Goal: Information Seeking & Learning: Learn about a topic

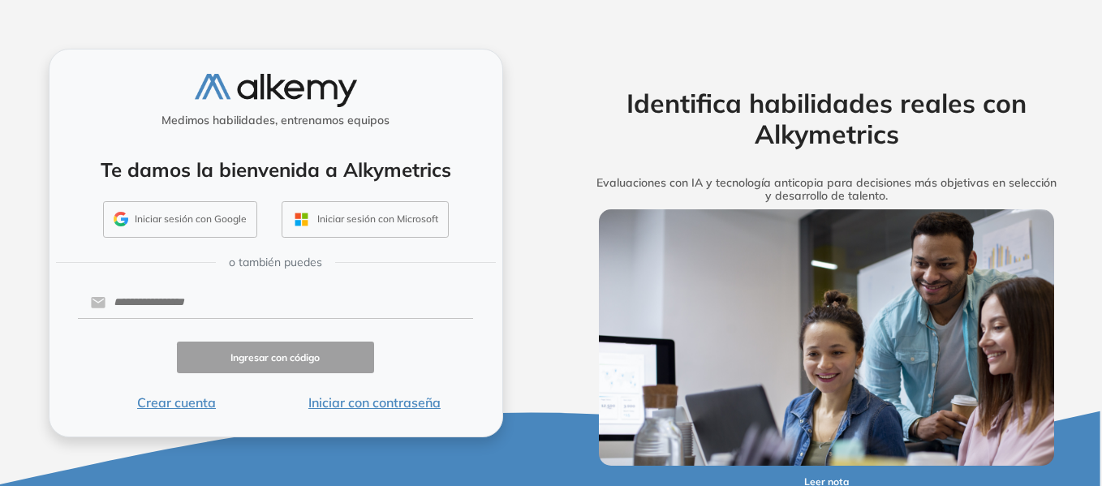
click at [217, 226] on button "Iniciar sesión con Google" at bounding box center [180, 219] width 154 height 37
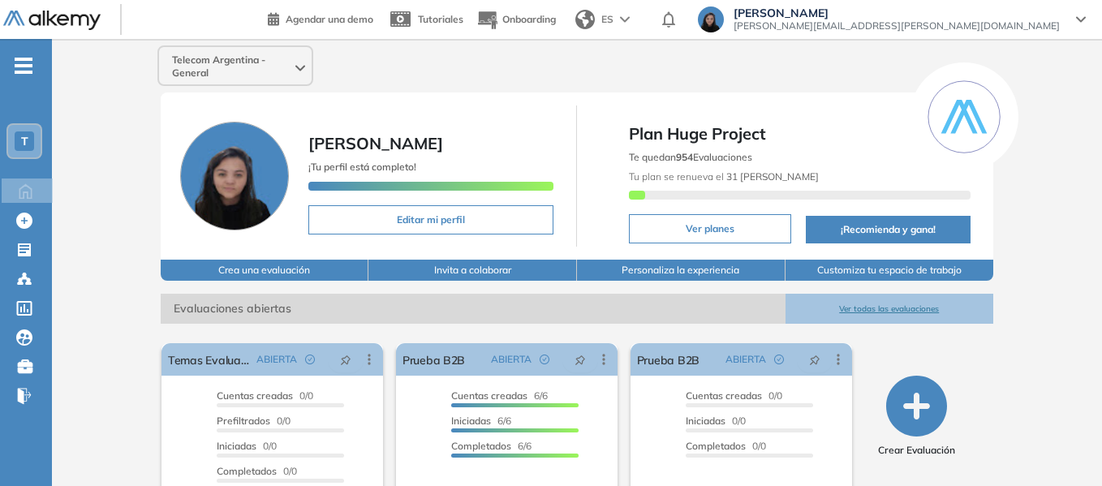
click at [443, 223] on button "Editar mi perfil" at bounding box center [431, 219] width 246 height 29
select select "**"
select select "*****"
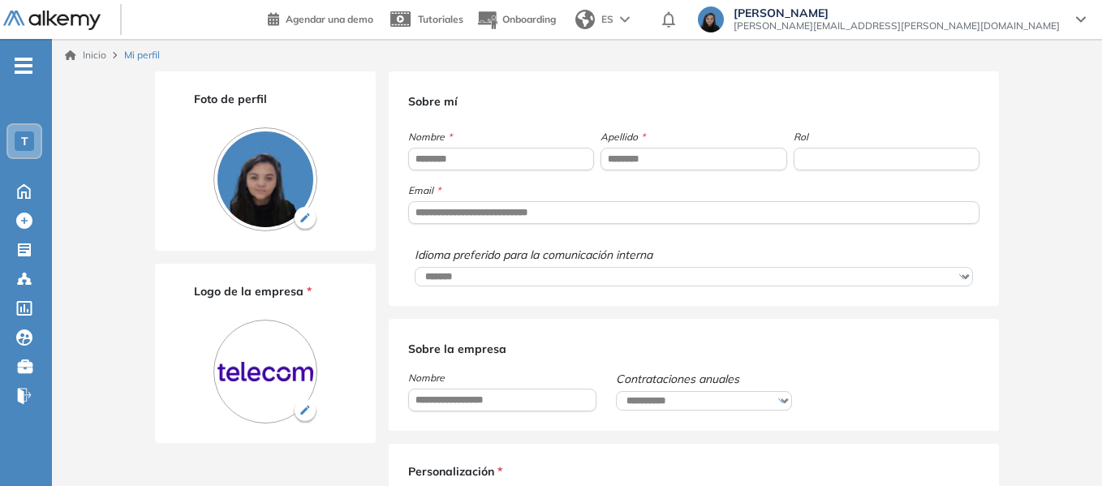
click at [976, 19] on span "[PERSON_NAME]" at bounding box center [896, 12] width 326 height 13
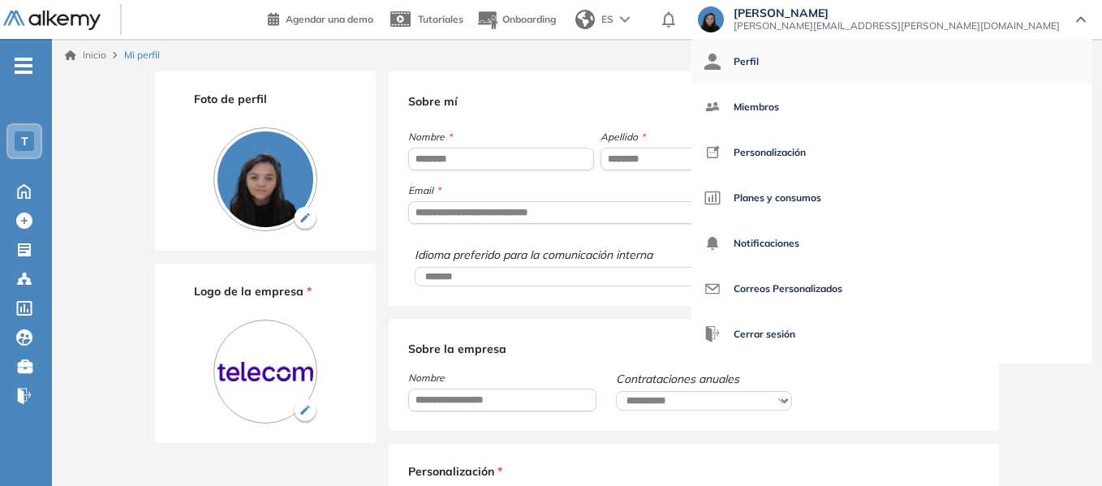
click at [959, 58] on link "Perfil" at bounding box center [891, 61] width 375 height 39
click at [758, 58] on span "Perfil" at bounding box center [745, 61] width 25 height 39
click at [779, 115] on span "Miembros" at bounding box center [755, 107] width 45 height 39
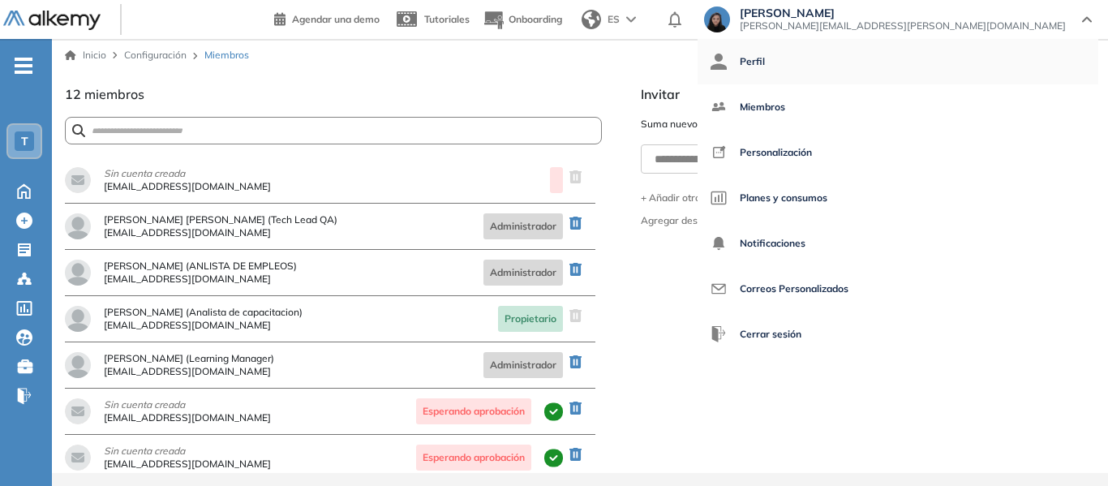
click at [765, 62] on span "Perfil" at bounding box center [752, 61] width 25 height 39
select select "**"
select select "*****"
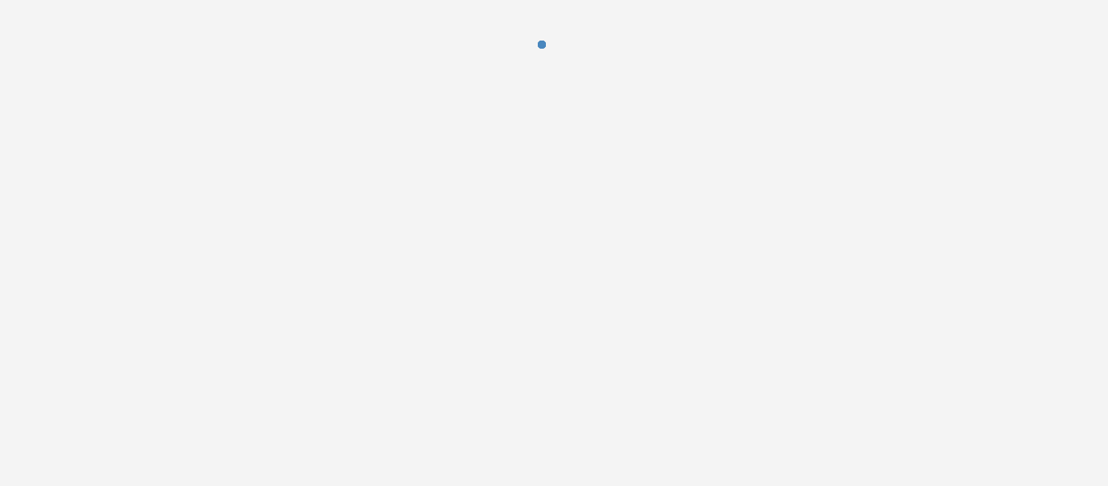
select select "**"
select select "*****"
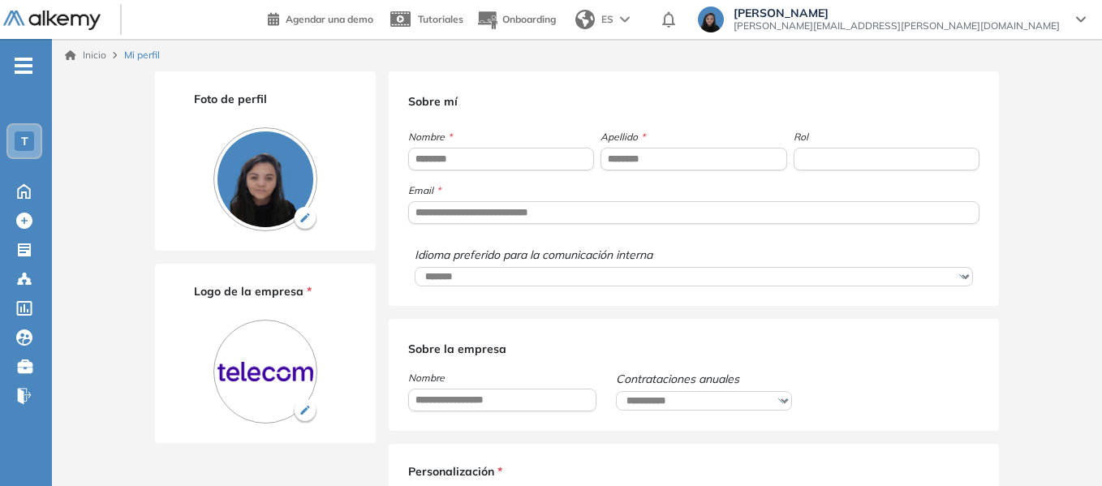
click at [41, 17] on img at bounding box center [51, 21] width 97 height 20
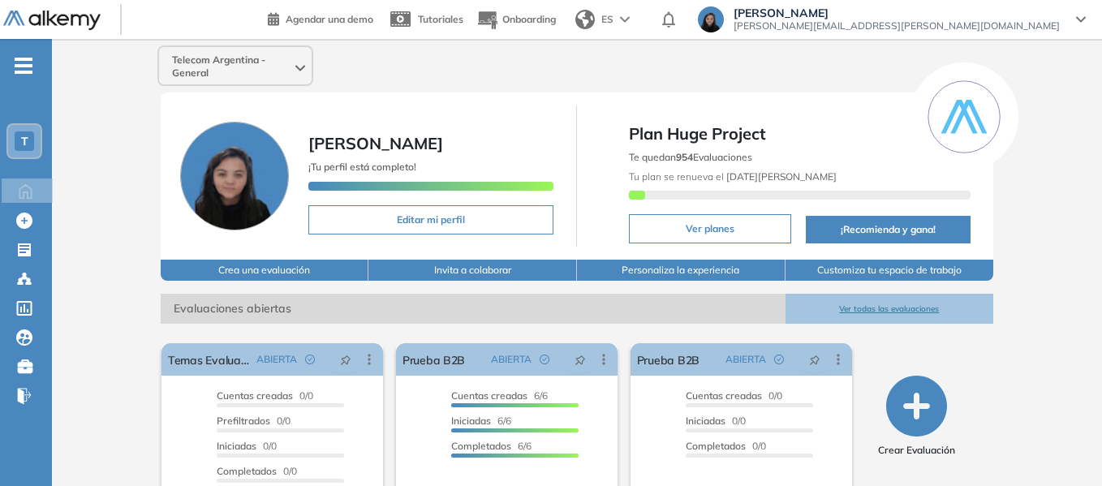
click at [28, 67] on icon "-" at bounding box center [24, 65] width 18 height 3
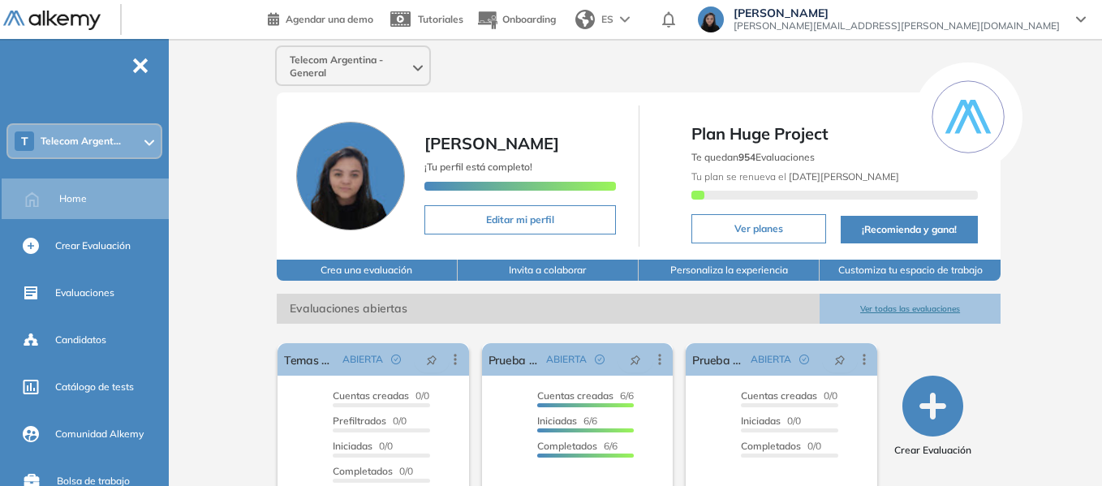
click at [101, 143] on span "Telecom Argent..." at bounding box center [81, 141] width 80 height 13
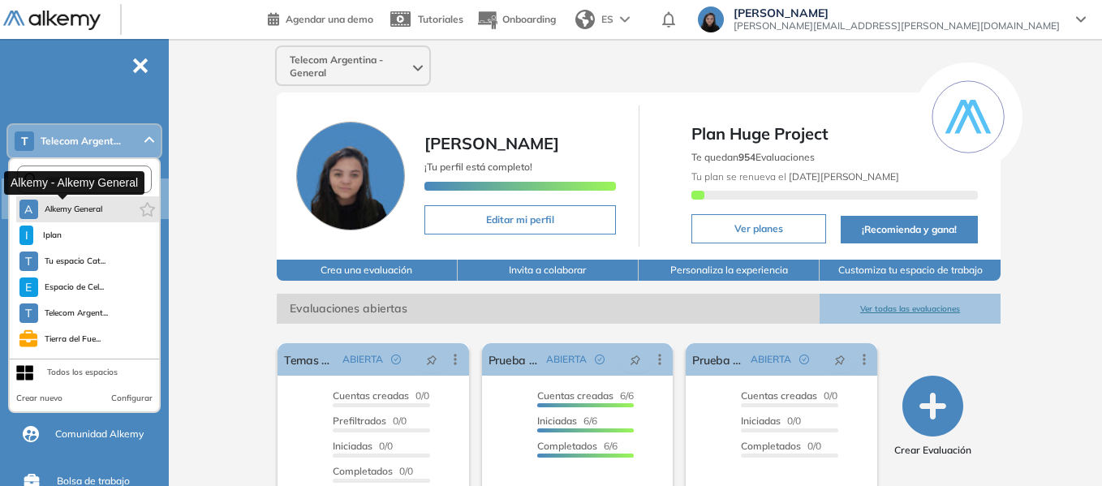
click at [95, 208] on span "Alkemy General" at bounding box center [74, 209] width 58 height 13
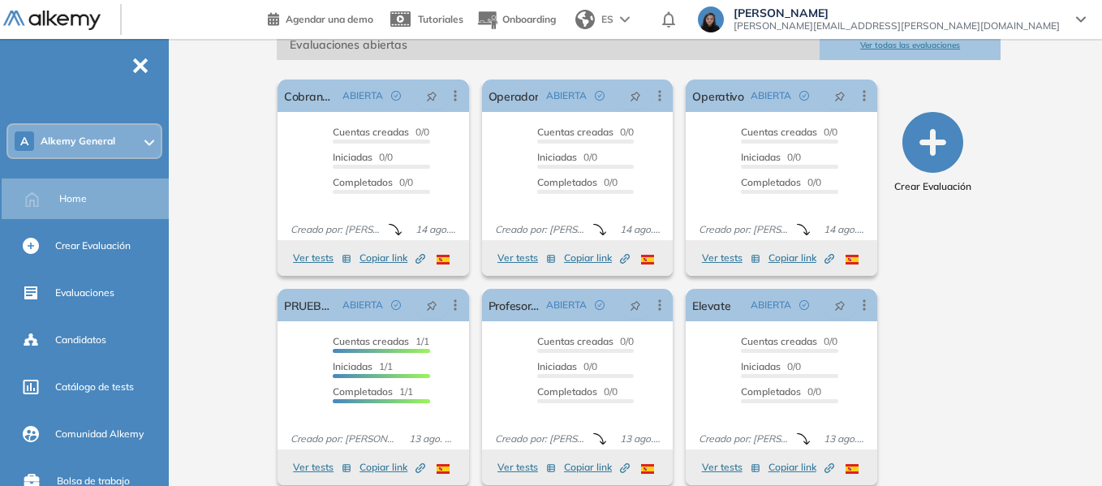
scroll to position [271, 0]
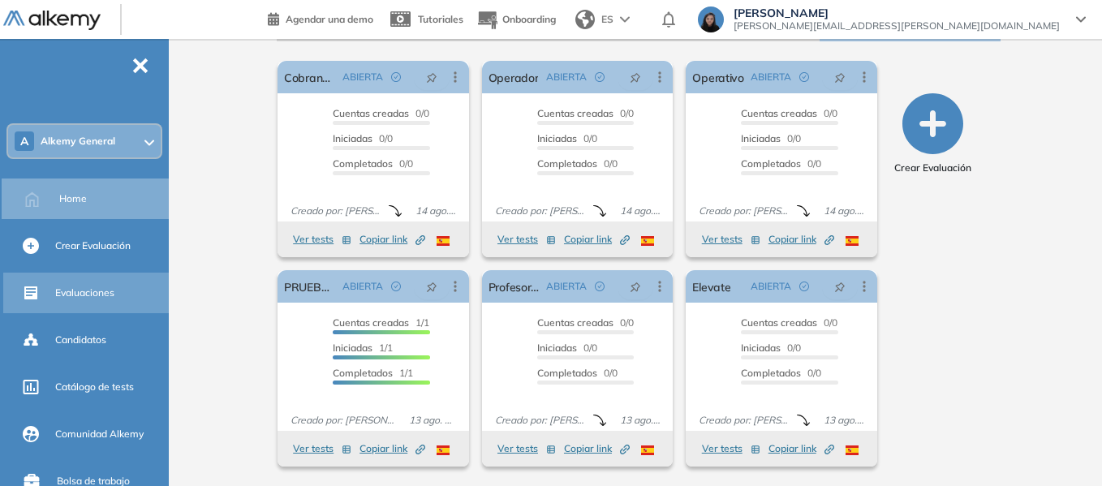
click at [79, 293] on span "Evaluaciones" at bounding box center [84, 293] width 59 height 15
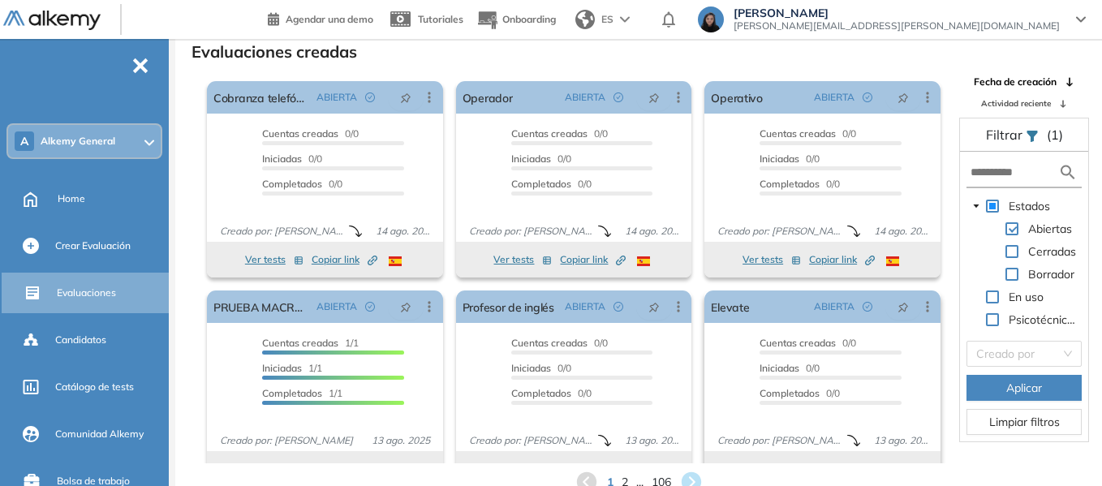
scroll to position [30, 0]
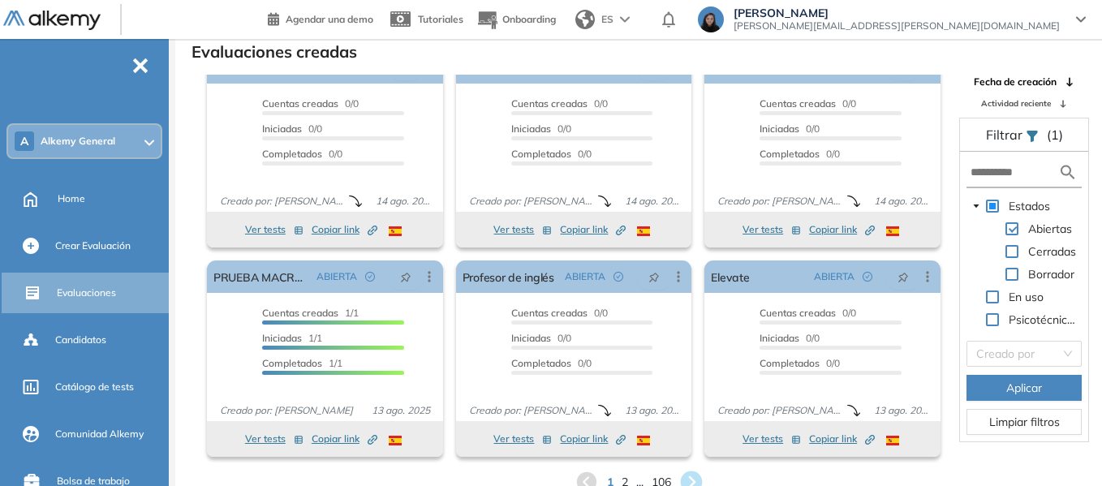
click at [692, 483] on icon at bounding box center [691, 482] width 22 height 22
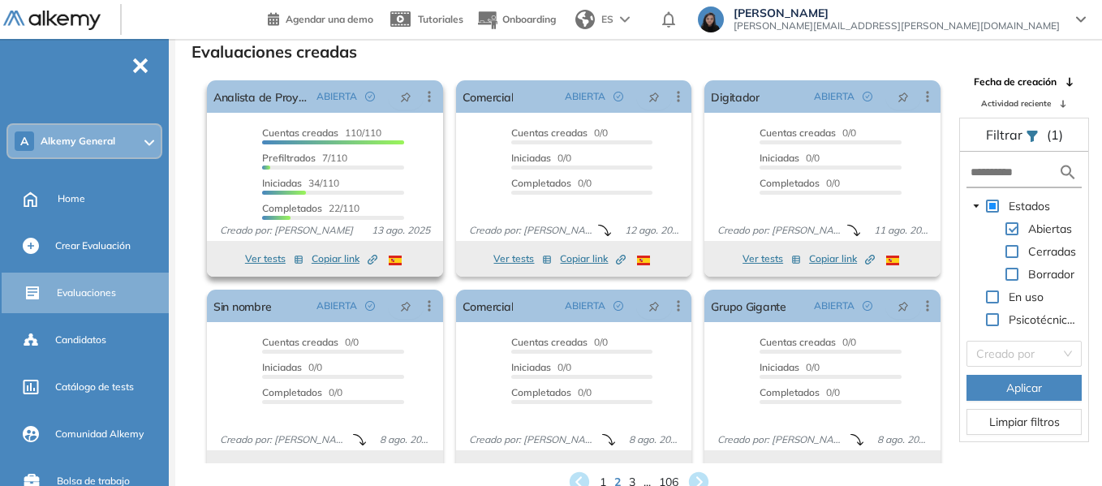
click at [257, 260] on button "Ver tests" at bounding box center [274, 258] width 58 height 19
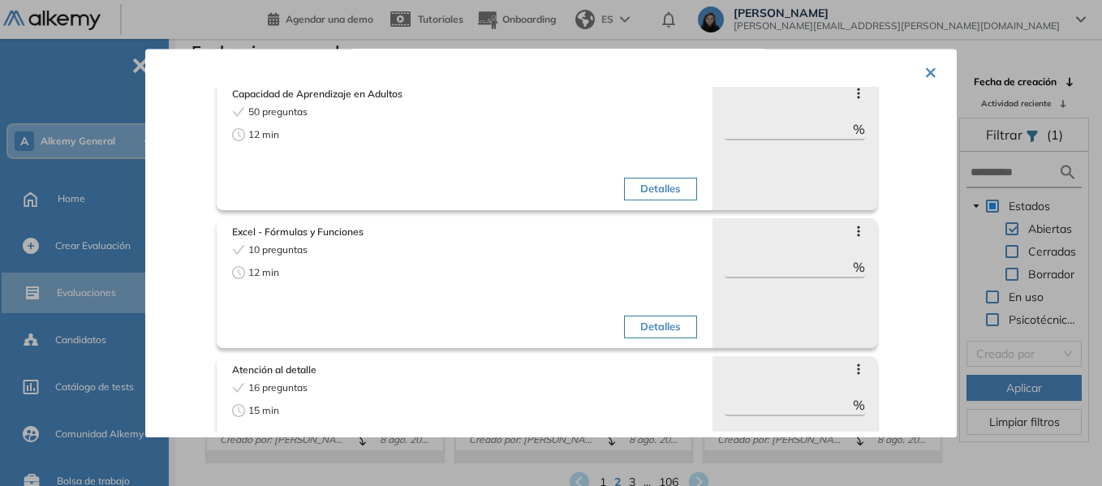
scroll to position [226, 0]
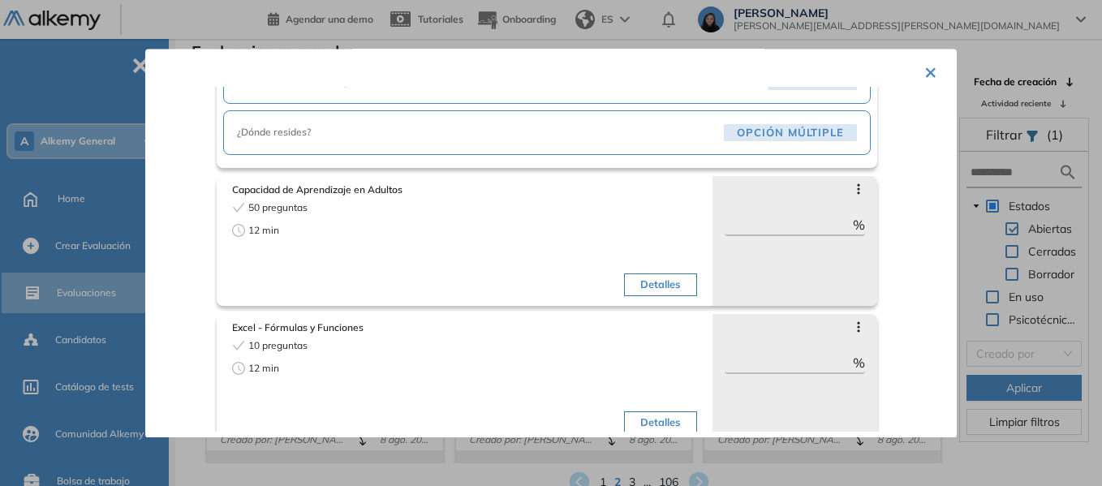
click at [655, 277] on button "Detalles" at bounding box center [660, 285] width 72 height 23
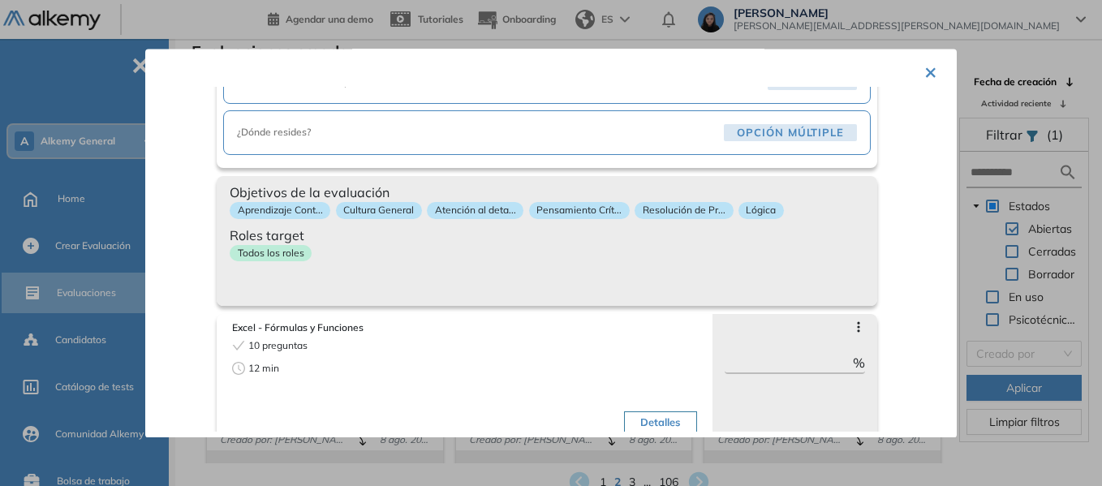
click at [655, 266] on div "Todos los roles" at bounding box center [547, 257] width 634 height 24
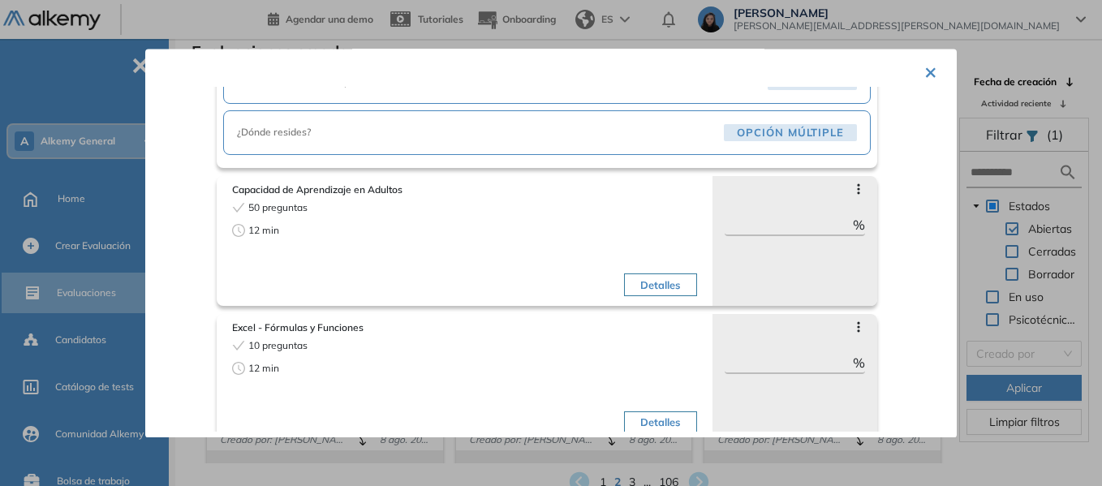
scroll to position [307, 0]
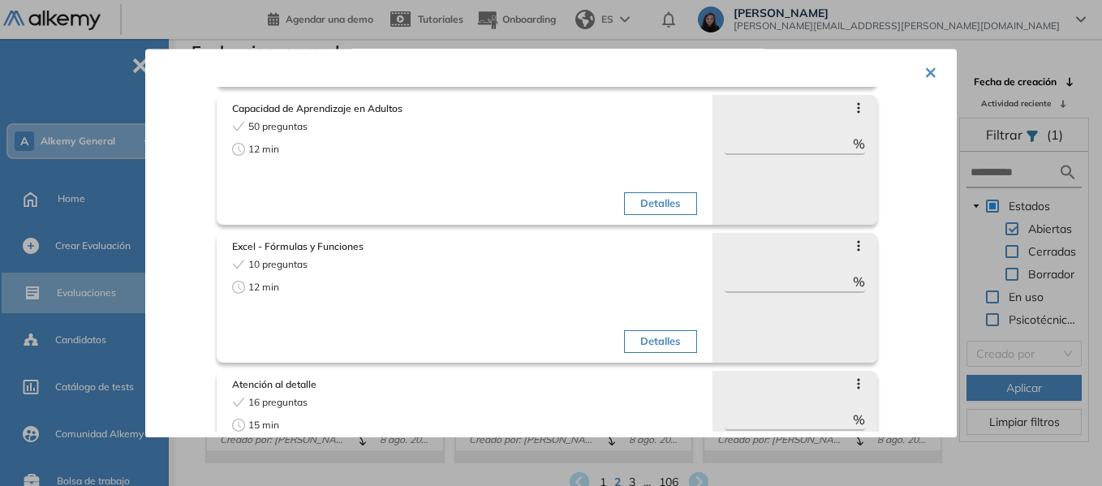
click at [647, 344] on button "Detalles" at bounding box center [660, 342] width 72 height 23
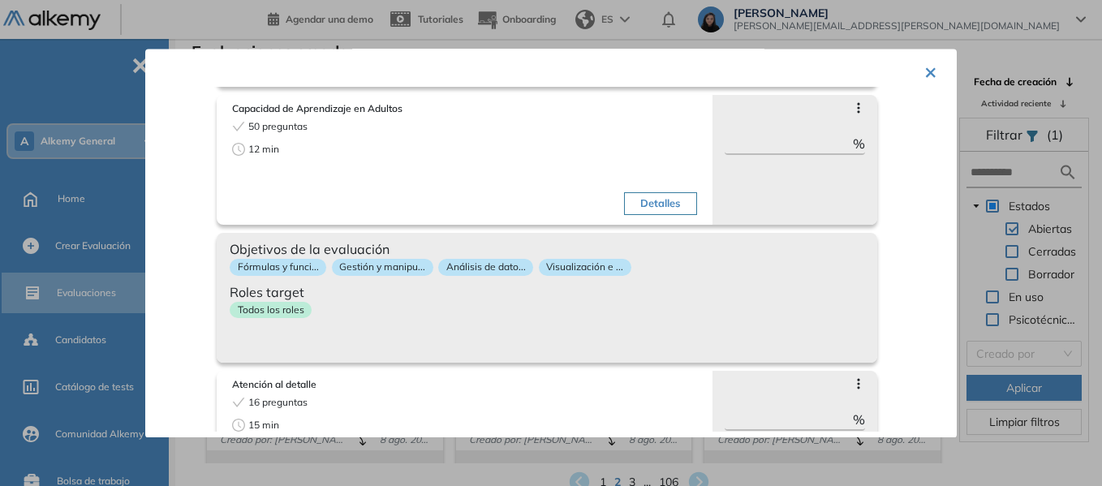
click at [648, 334] on div "Objetivos de la evaluación Fórmulas y funci... Gestión y manipu... Análisis de …" at bounding box center [547, 298] width 660 height 130
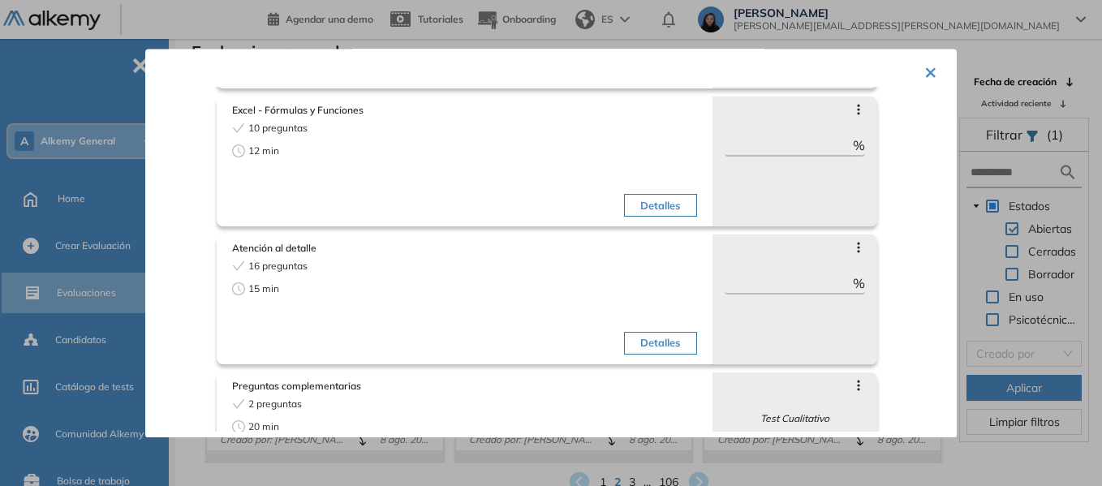
scroll to position [469, 0]
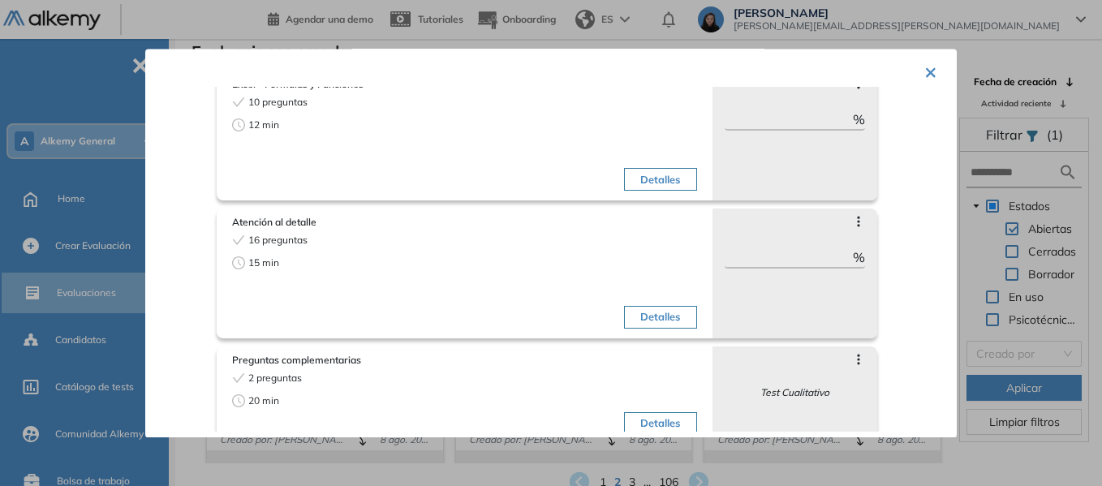
click at [668, 316] on button "Detalles" at bounding box center [660, 318] width 72 height 23
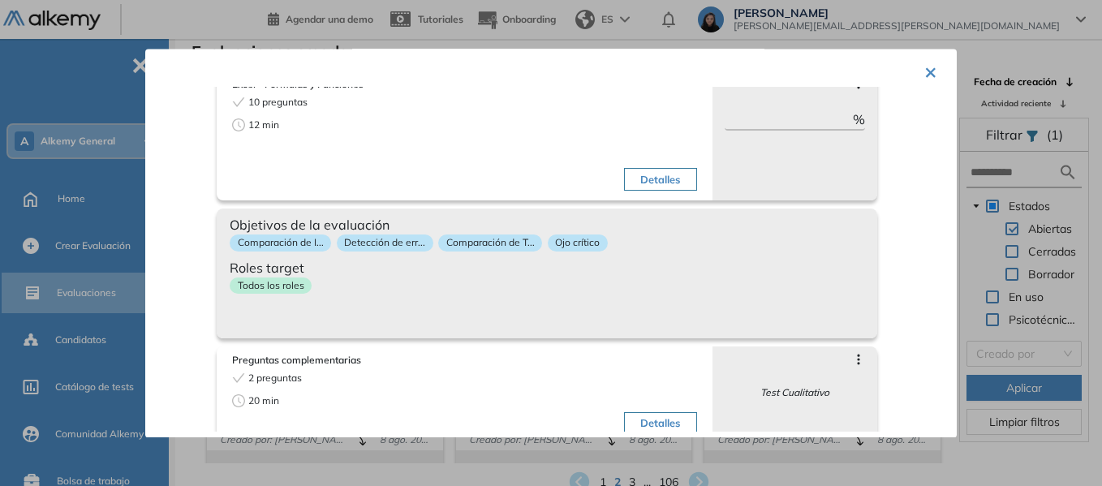
click at [668, 316] on div "Objetivos de la evaluación Comparación de I... Detección de err... Comparación …" at bounding box center [547, 273] width 660 height 130
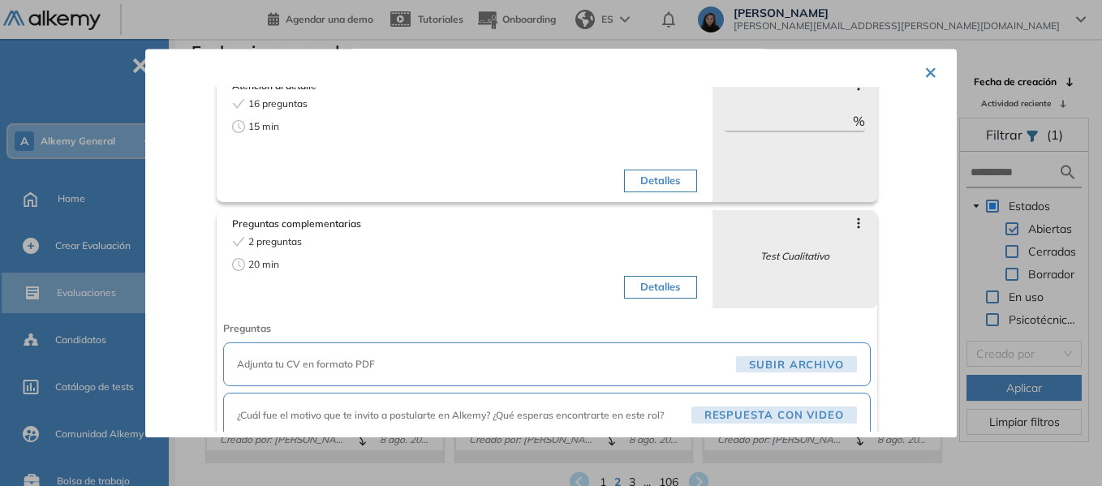
scroll to position [631, 0]
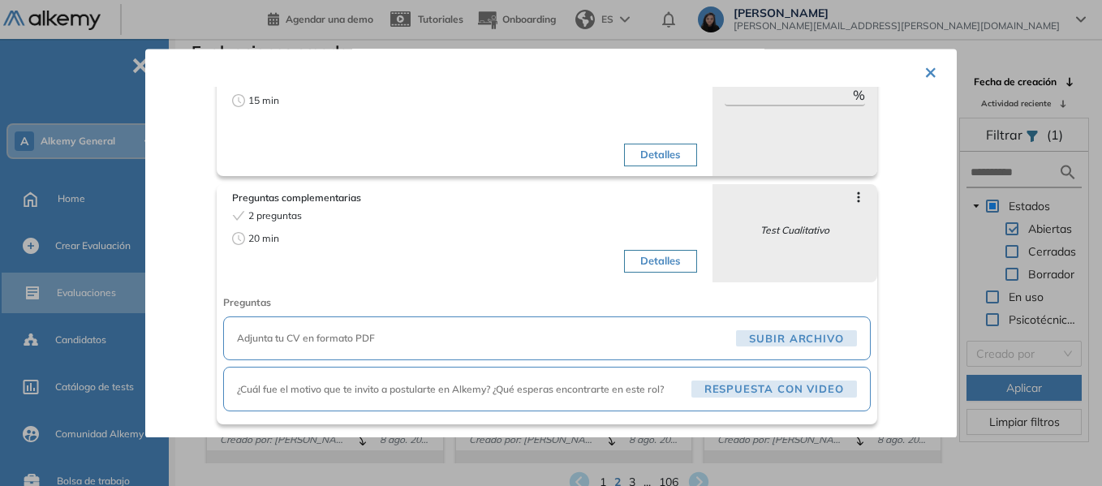
click at [656, 261] on button "Detalles" at bounding box center [660, 262] width 72 height 23
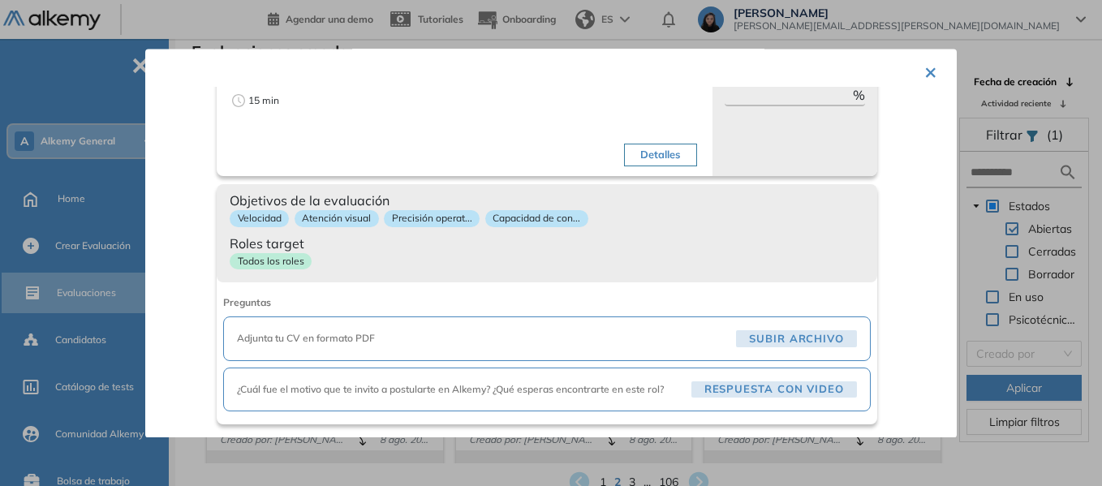
click at [656, 261] on div "Todos los roles" at bounding box center [547, 265] width 634 height 24
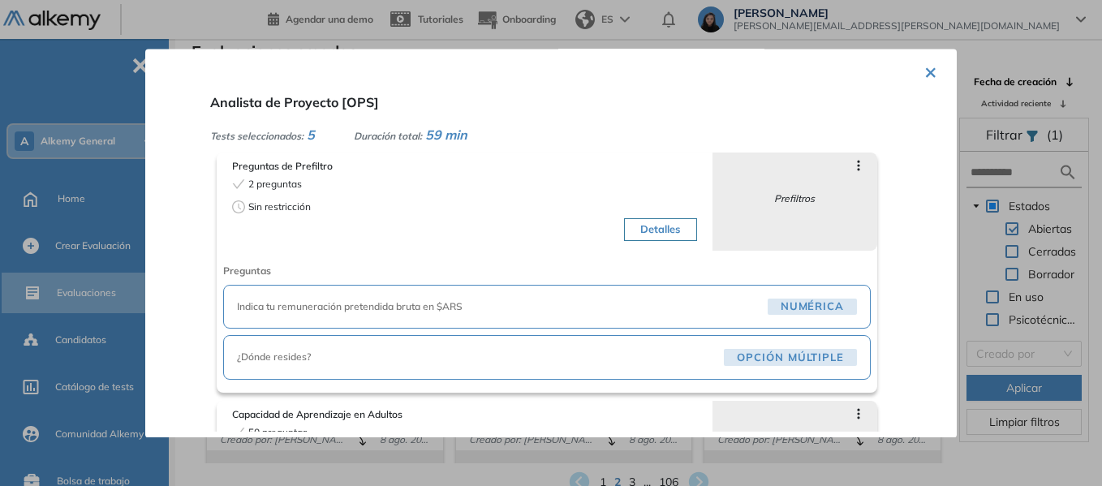
scroll to position [0, 0]
click at [924, 68] on button "×" at bounding box center [930, 71] width 13 height 32
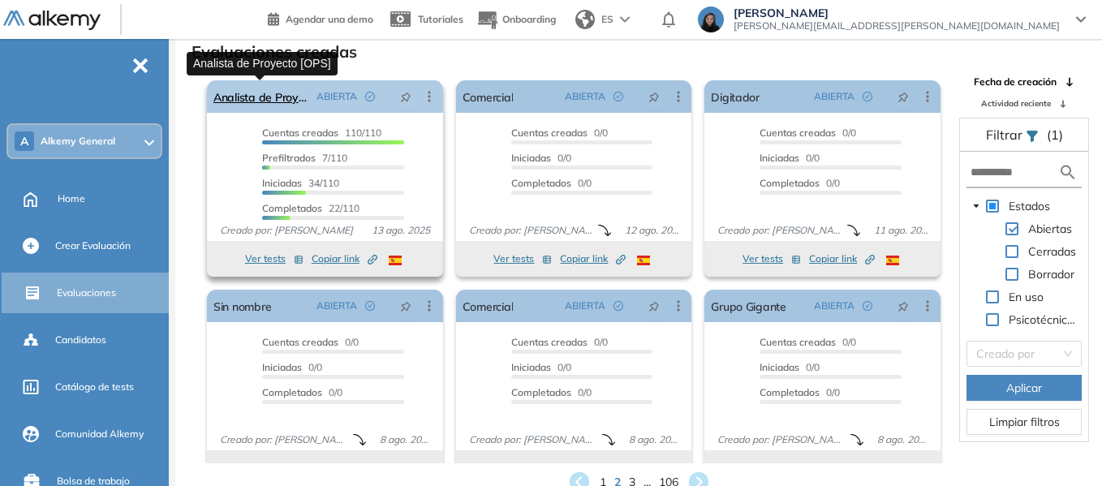
click at [281, 95] on link "Analista de Proyecto [OPS]" at bounding box center [261, 96] width 97 height 32
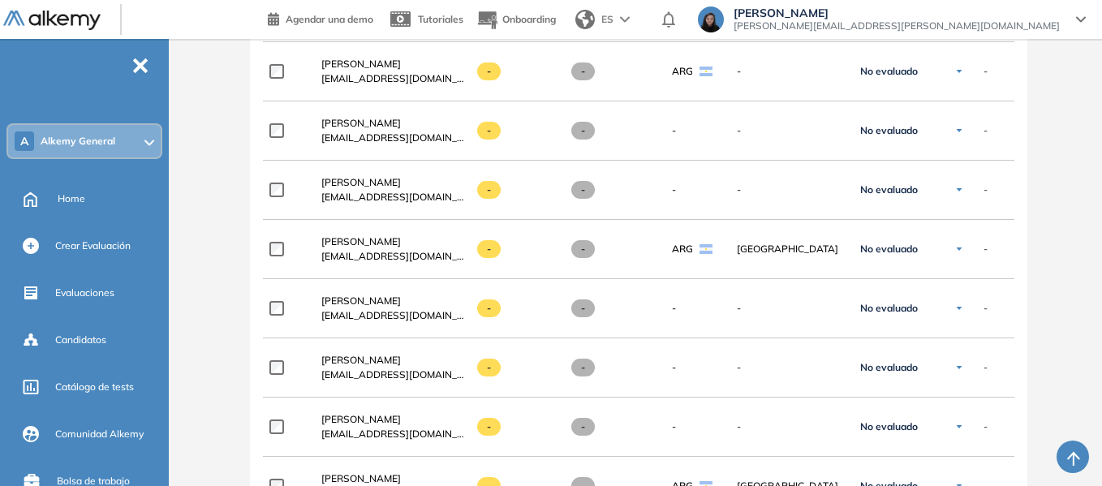
scroll to position [3606, 0]
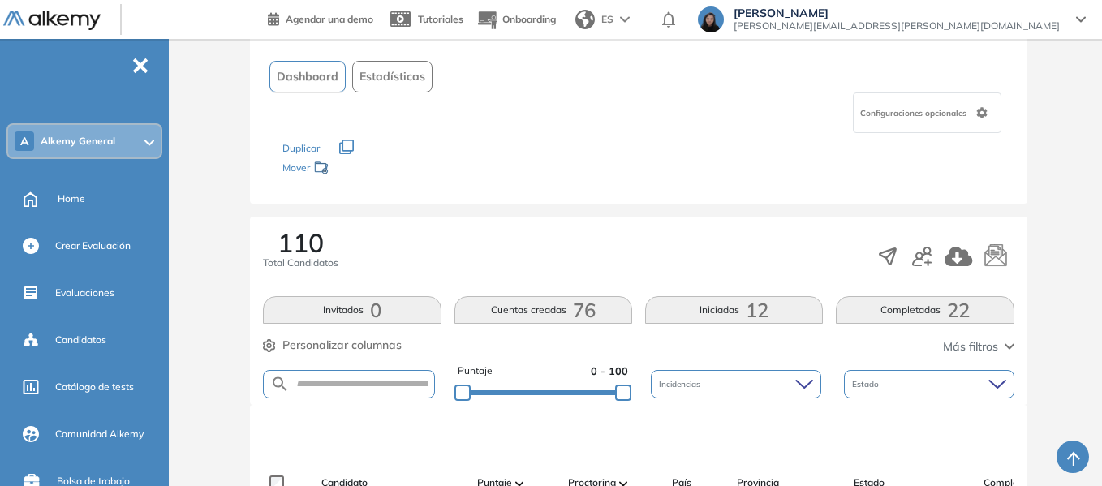
scroll to position [45, 0]
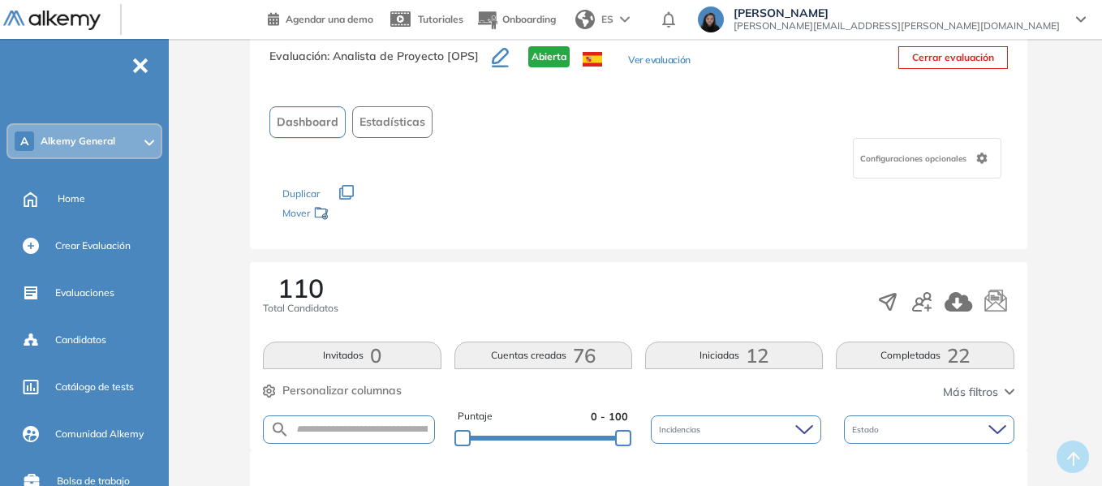
click at [936, 358] on button "Completadas 22" at bounding box center [925, 356] width 178 height 28
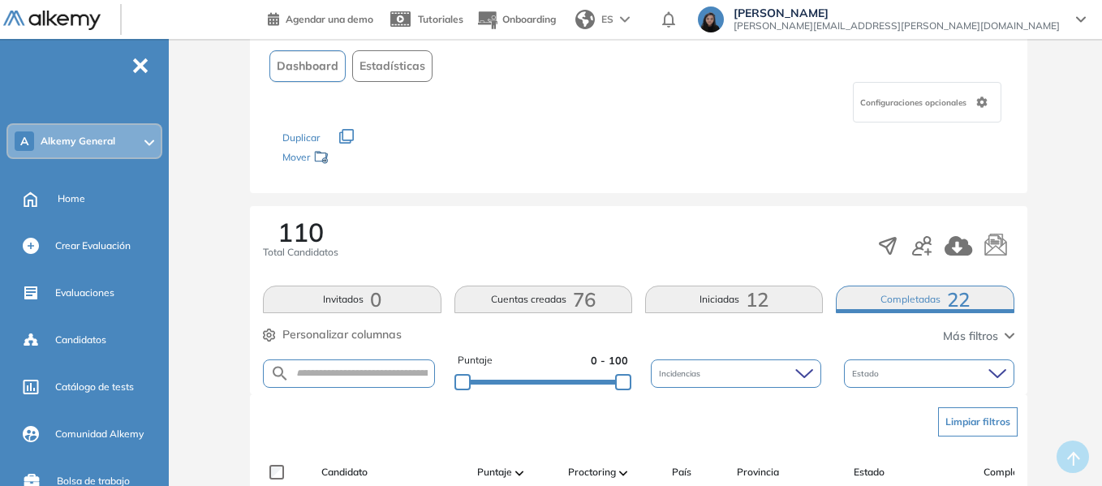
scroll to position [0, 0]
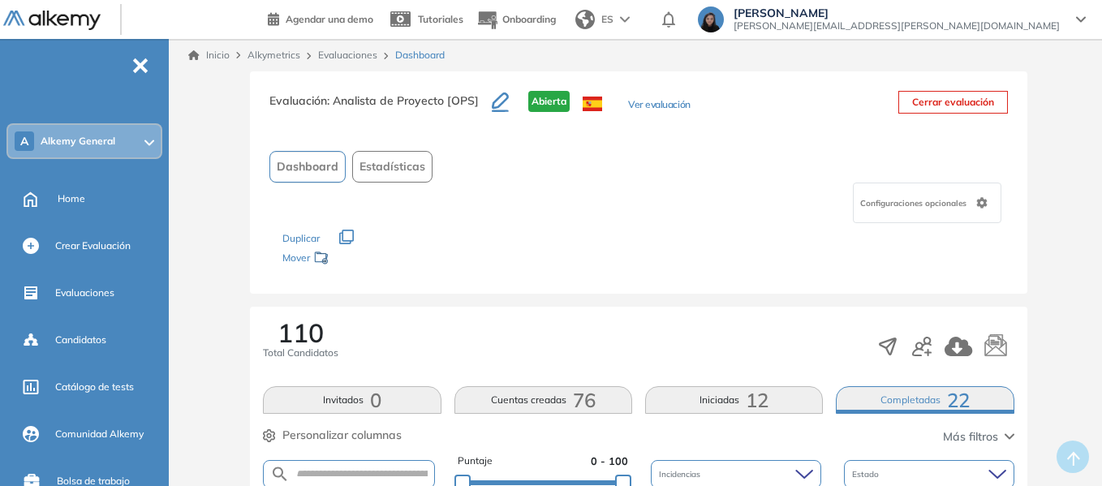
click at [668, 103] on button "Ver evaluación" at bounding box center [659, 105] width 62 height 17
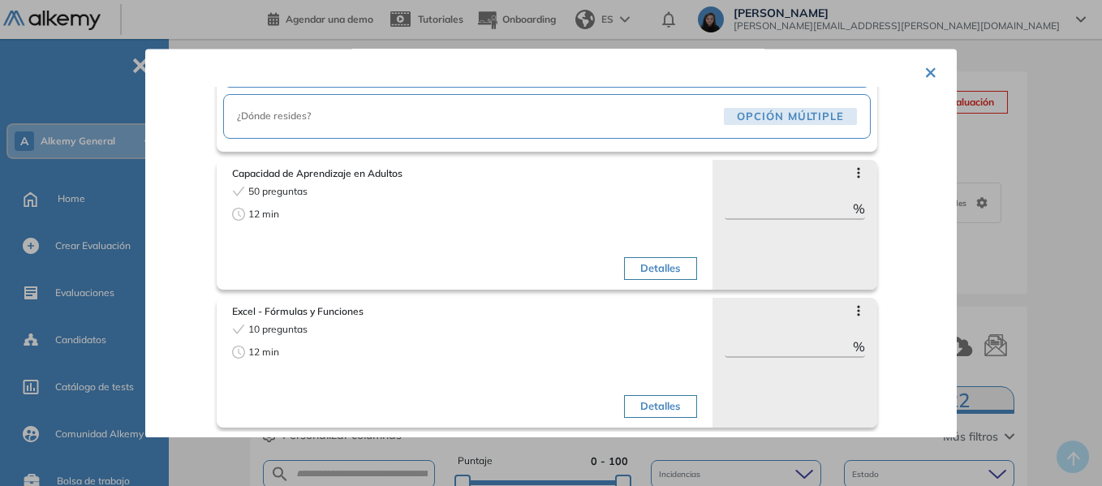
scroll to position [243, 0]
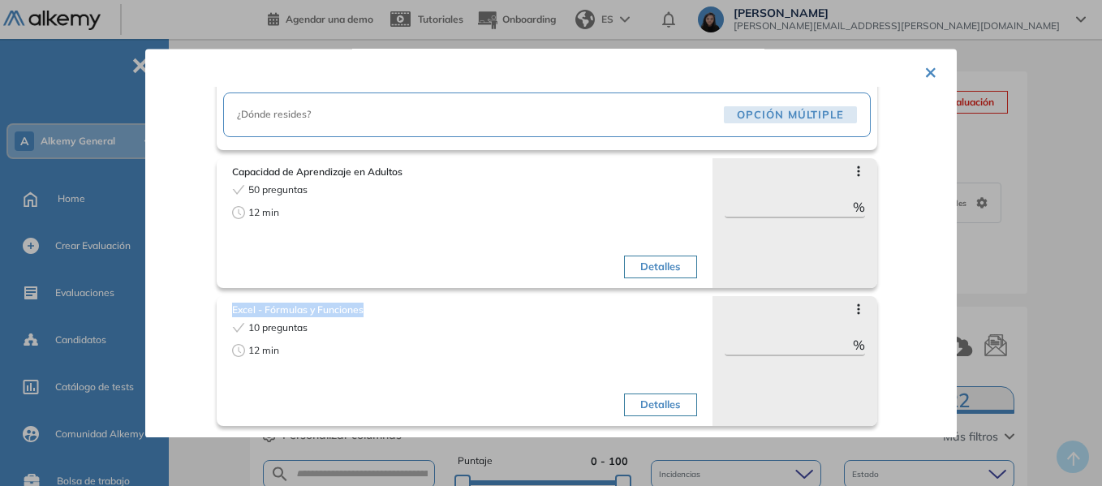
drag, startPoint x: 373, startPoint y: 307, endPoint x: 226, endPoint y: 303, distance: 147.7
click at [226, 303] on div "Excel - Fórmulas y Funciones 10 preguntas 12 min Detalles" at bounding box center [465, 361] width 496 height 130
copy span "Excel - Fórmulas y Funciones"
click at [924, 69] on button "×" at bounding box center [930, 71] width 13 height 32
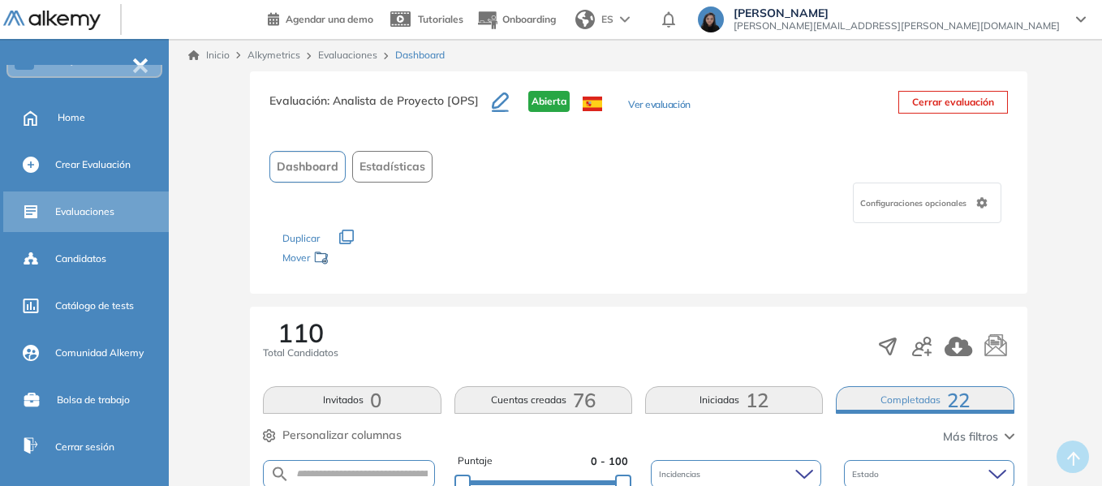
scroll to position [132, 0]
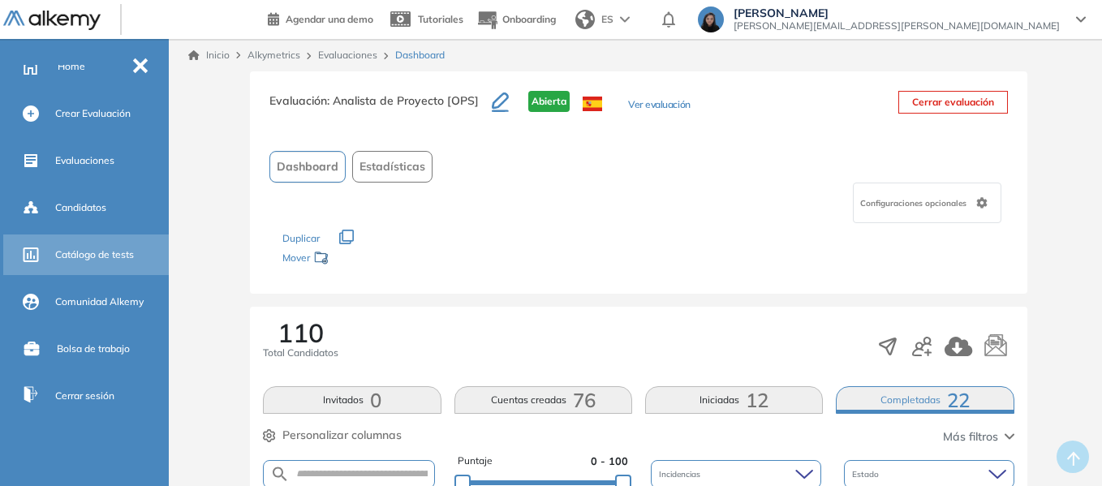
click at [98, 251] on span "Catálogo de tests" at bounding box center [94, 254] width 79 height 15
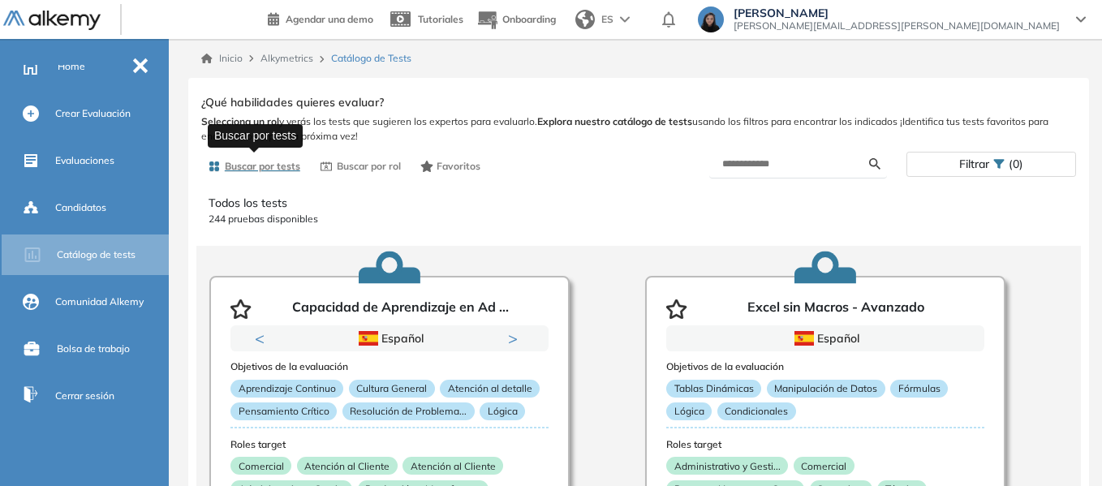
click at [265, 167] on span "Buscar por tests" at bounding box center [262, 166] width 75 height 15
click at [796, 164] on input "text" at bounding box center [795, 164] width 147 height 15
paste input "**********"
type input "**********"
click at [868, 164] on div "**********" at bounding box center [638, 299] width 874 height 416
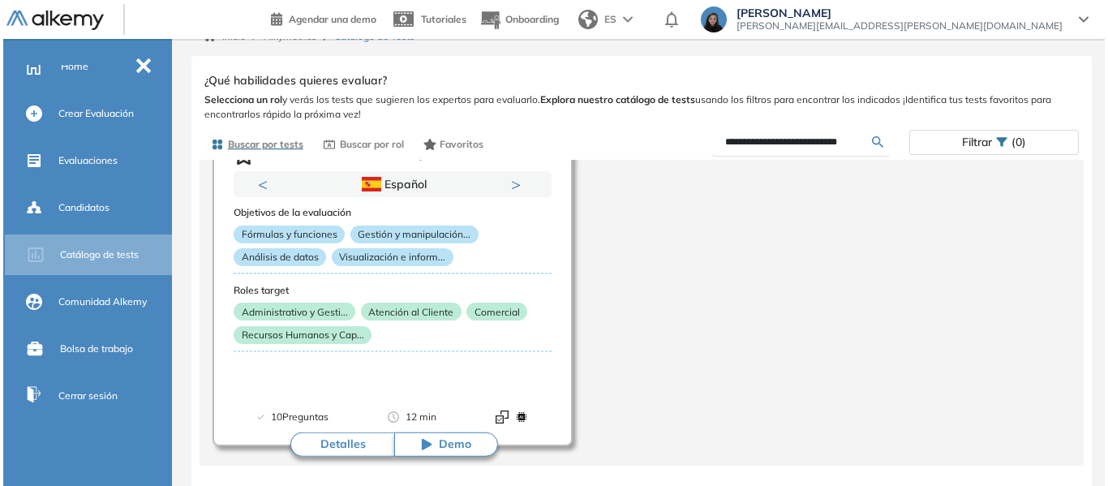
scroll to position [28, 0]
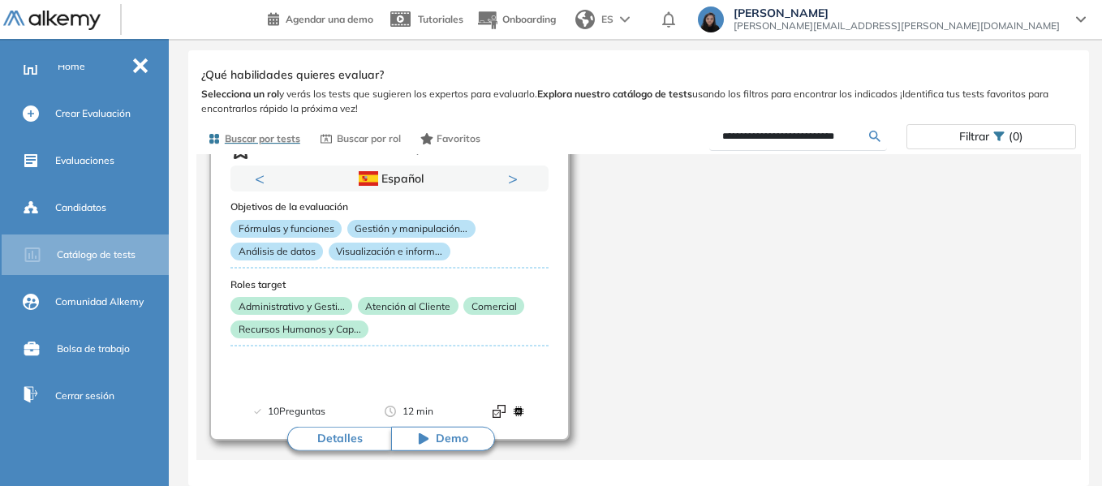
click at [338, 437] on button "Detalles" at bounding box center [339, 439] width 104 height 24
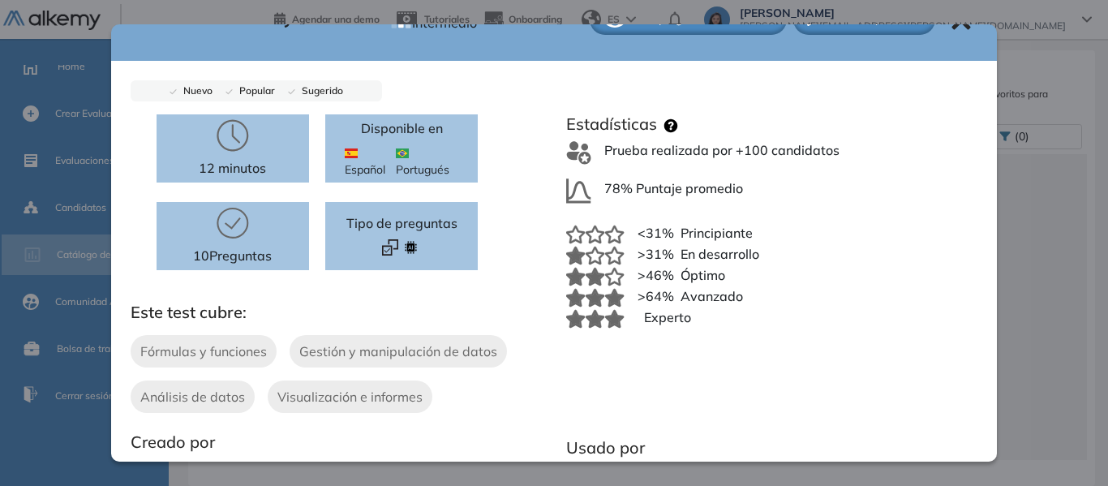
scroll to position [0, 0]
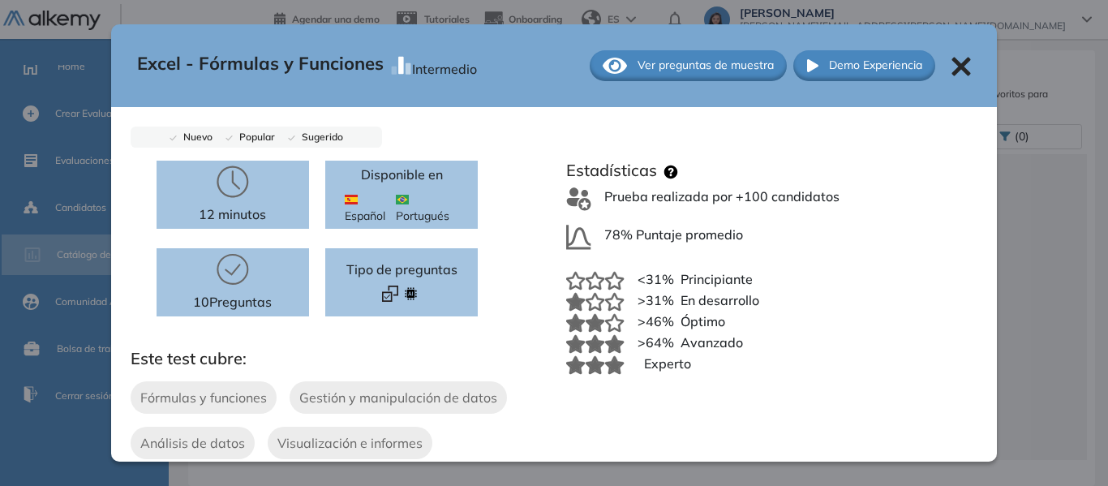
click at [701, 62] on span "Ver preguntas de muestra" at bounding box center [706, 65] width 136 height 17
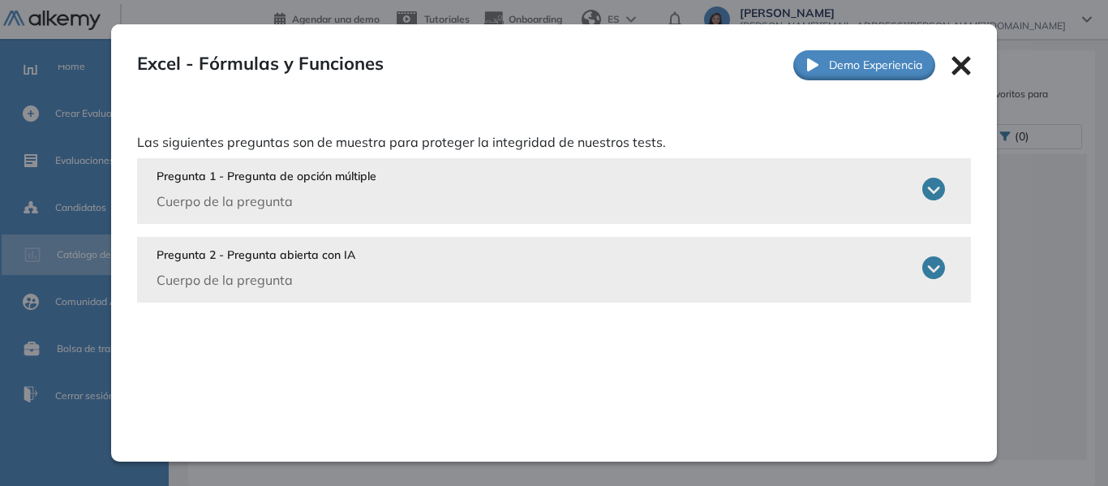
click at [933, 187] on icon at bounding box center [933, 189] width 23 height 23
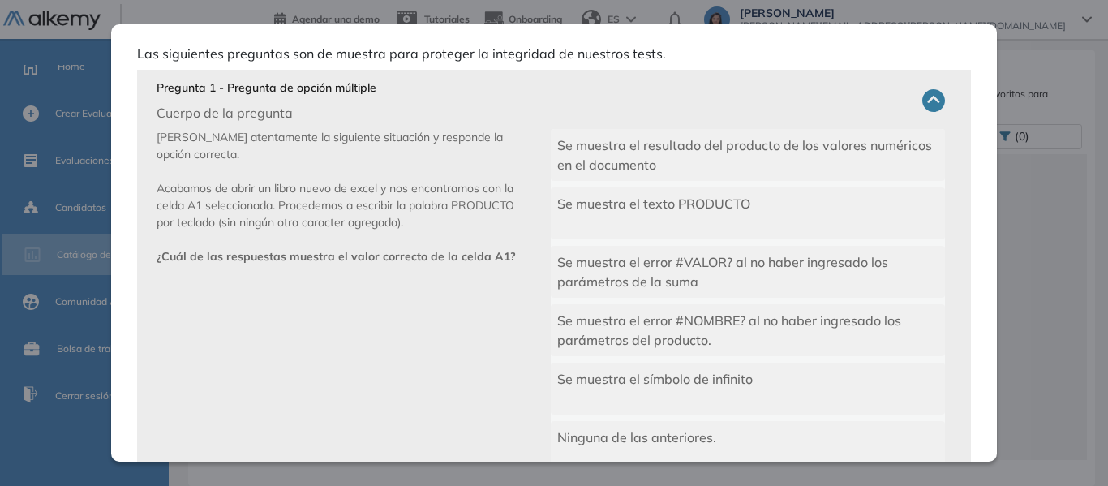
scroll to position [250, 0]
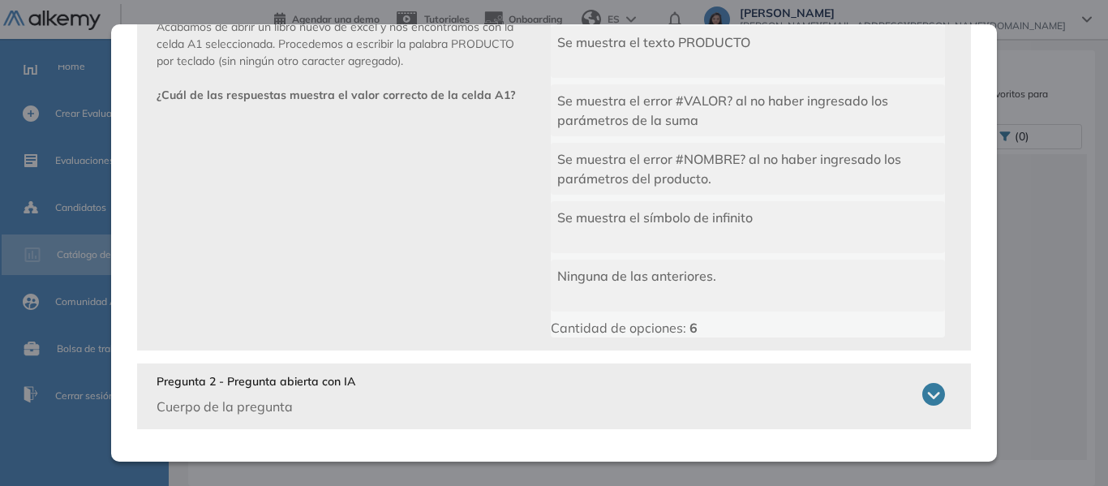
click at [923, 391] on icon at bounding box center [933, 394] width 23 height 23
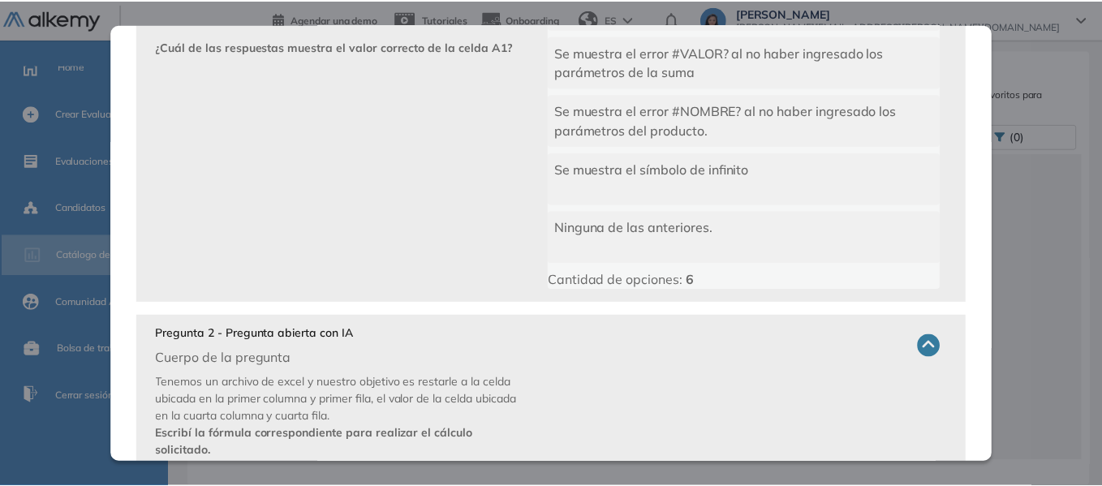
scroll to position [324, 0]
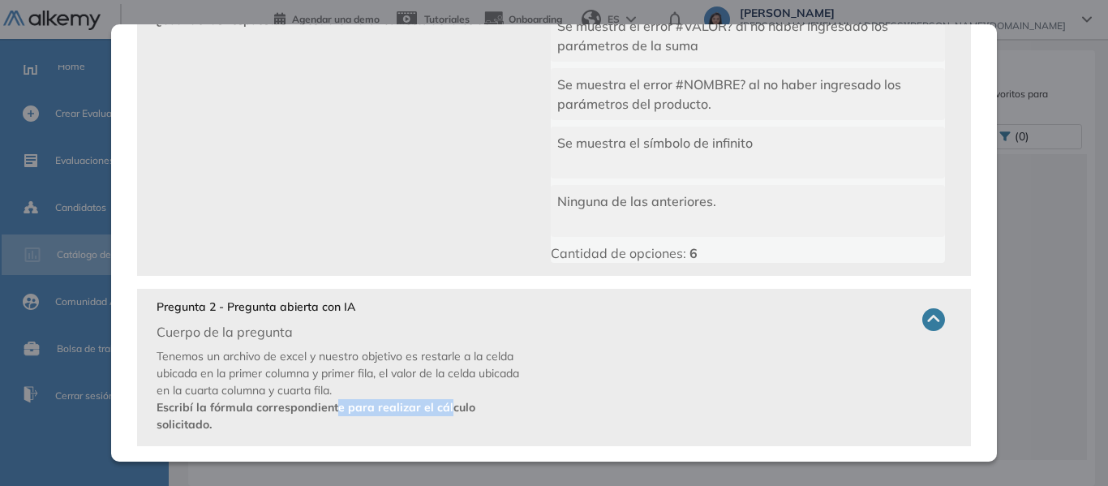
drag, startPoint x: 446, startPoint y: 424, endPoint x: 334, endPoint y: 420, distance: 112.0
click at [334, 420] on div "Pregunta 2 - Pregunta abierta con IA Cuerpo de la pregunta Tenemos un archivo d…" at bounding box center [554, 367] width 835 height 157
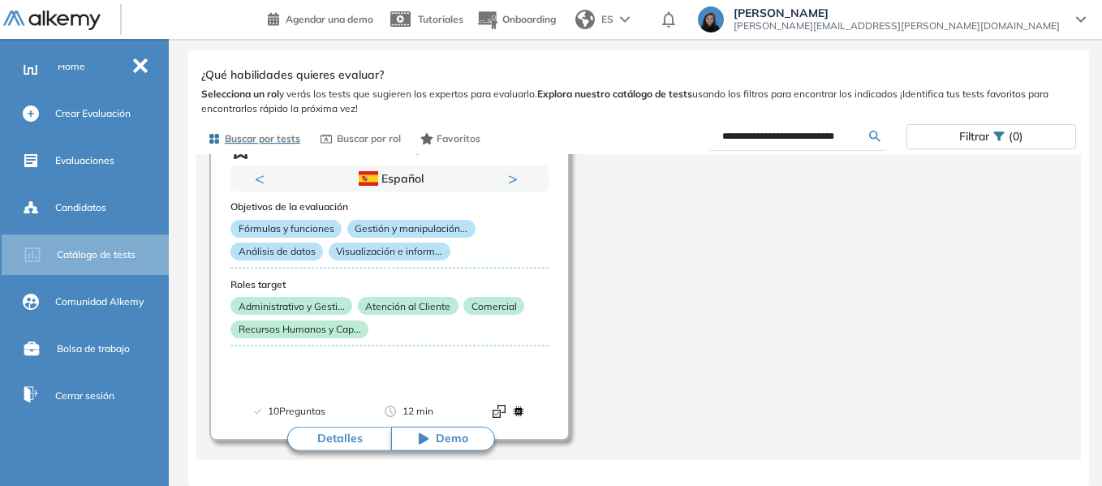
click at [1037, 196] on div "Excel - Fórmulas y Funciones Intermedio Ver preguntas de muestra Demo Experienc…" at bounding box center [638, 271] width 874 height 416
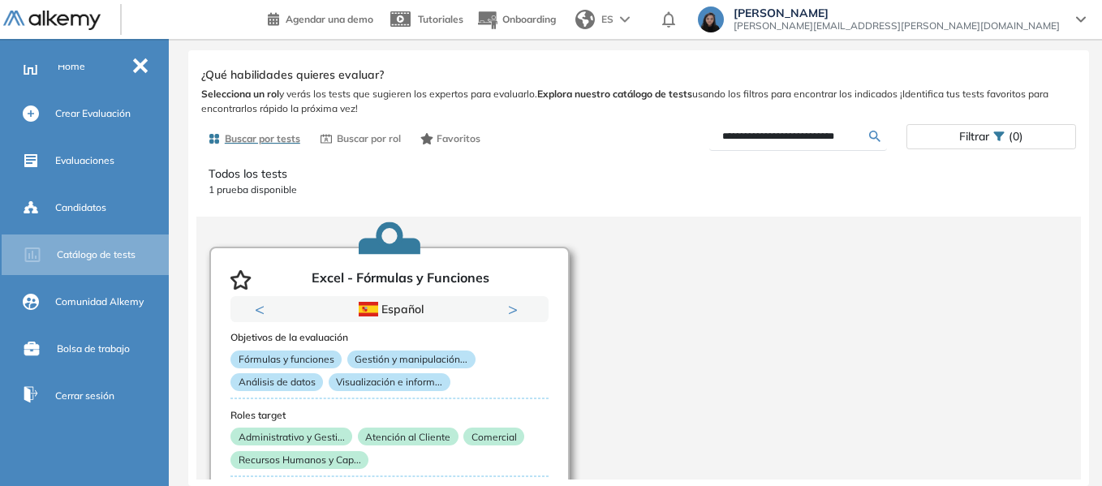
scroll to position [0, 0]
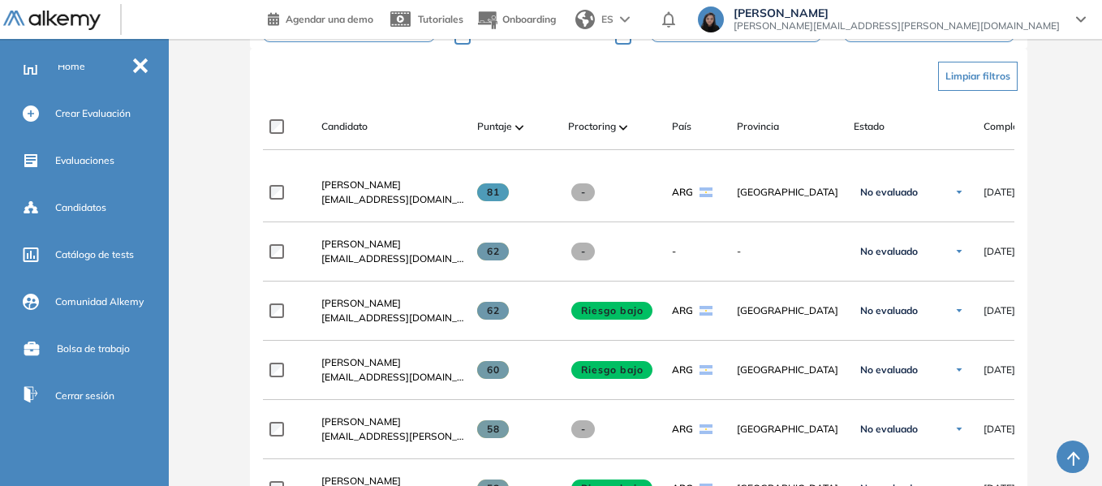
scroll to position [447, 0]
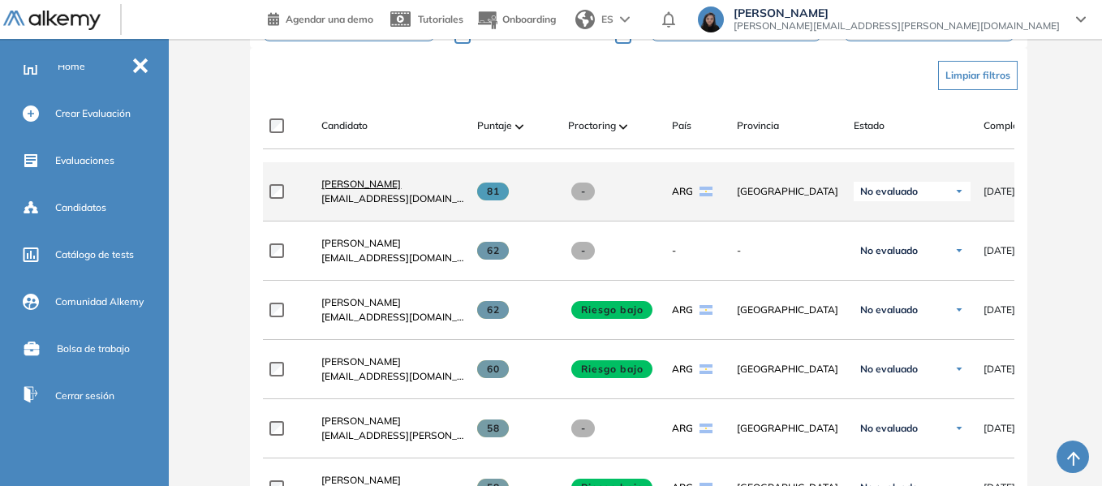
click at [385, 190] on span "Clara Gonzalez Del Pino" at bounding box center [360, 184] width 79 height 12
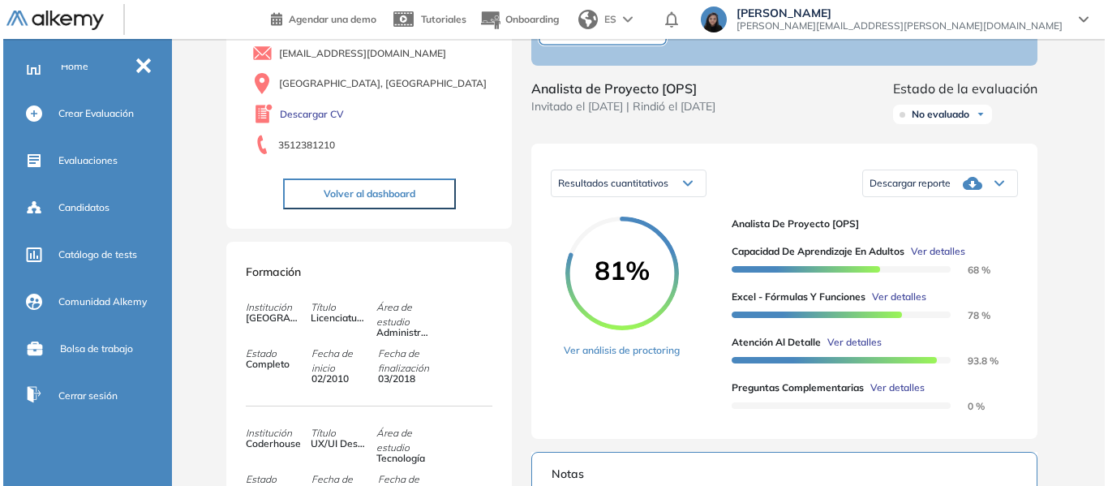
scroll to position [162, 0]
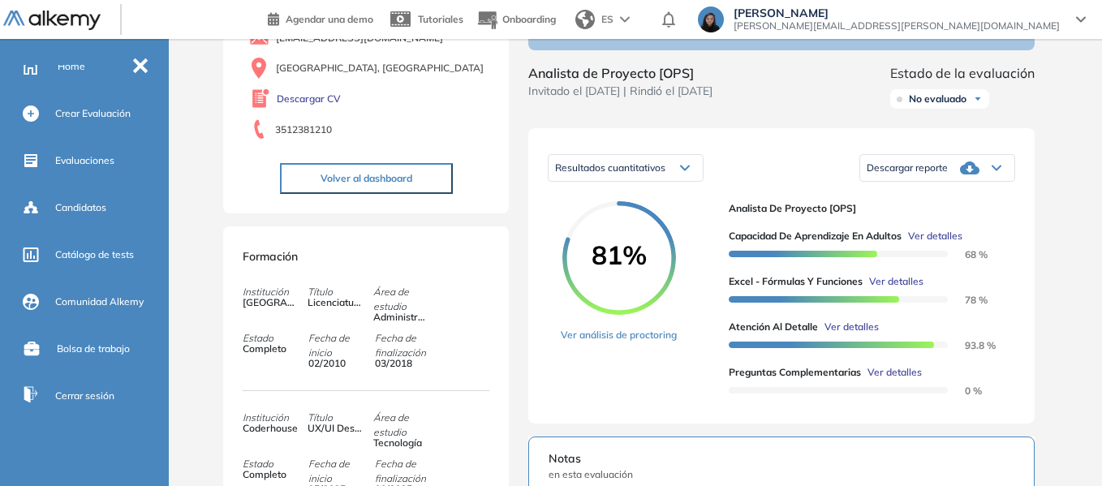
click at [905, 289] on span "Ver detalles" at bounding box center [896, 281] width 54 height 15
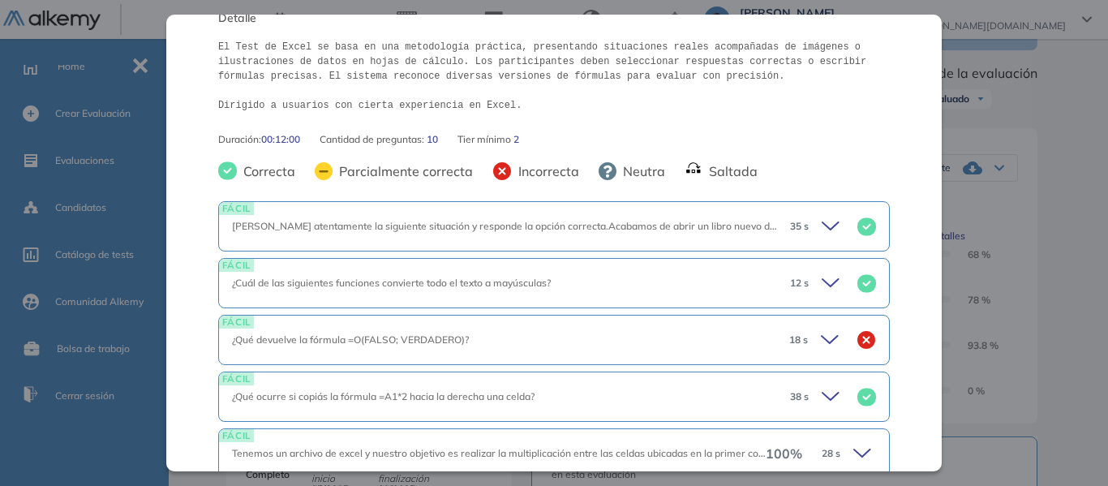
scroll to position [324, 0]
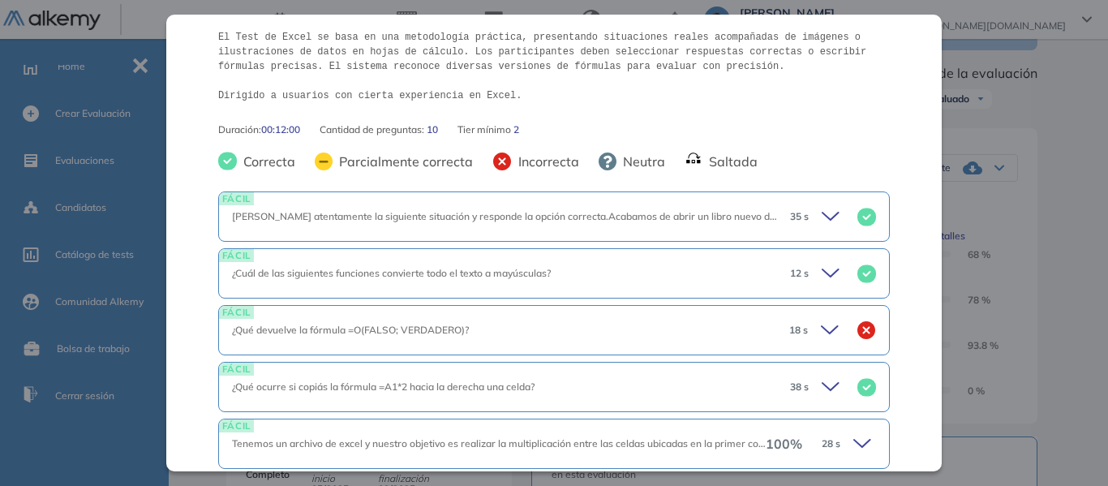
click at [822, 205] on icon at bounding box center [833, 216] width 23 height 23
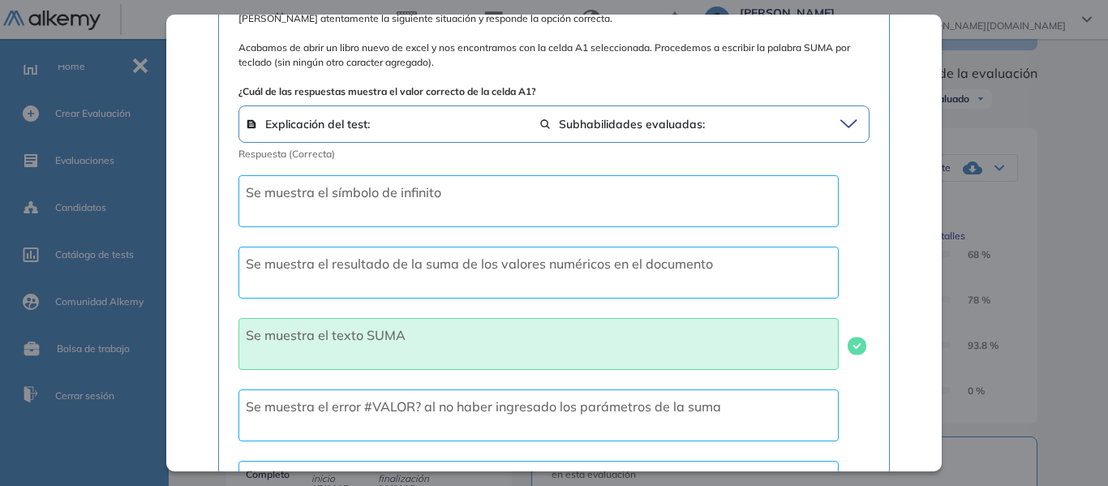
scroll to position [568, 0]
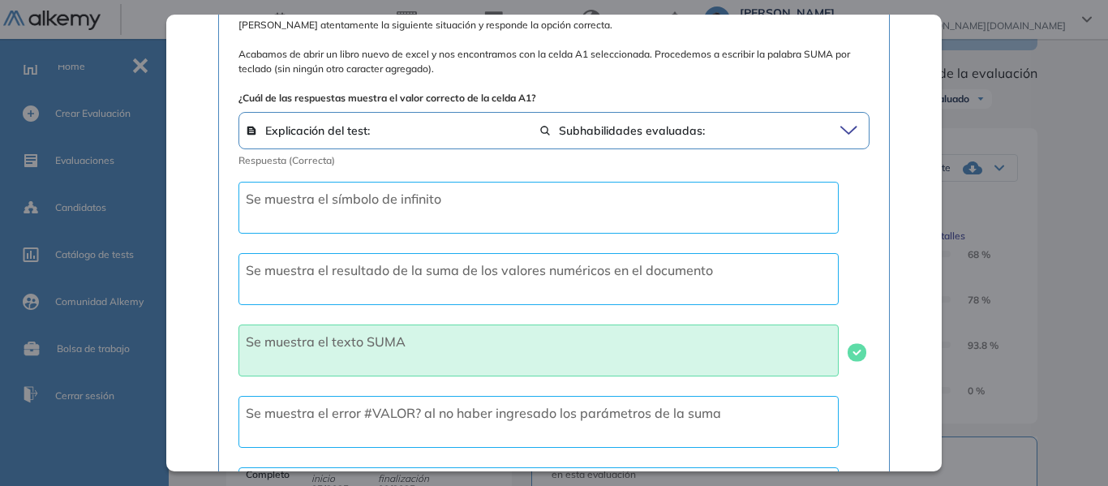
click at [840, 119] on icon at bounding box center [851, 130] width 22 height 23
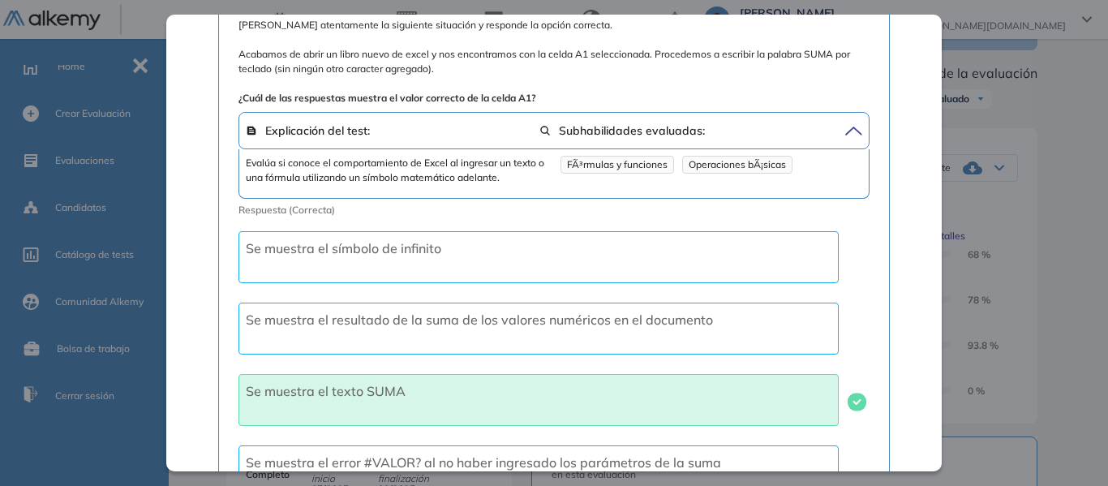
click at [840, 119] on icon at bounding box center [851, 130] width 22 height 23
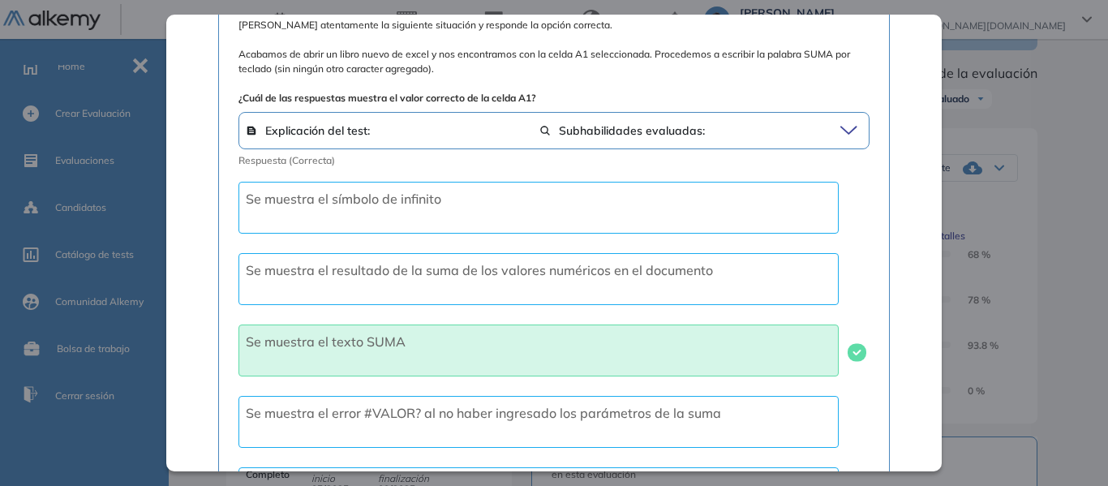
click at [840, 119] on icon at bounding box center [851, 130] width 22 height 23
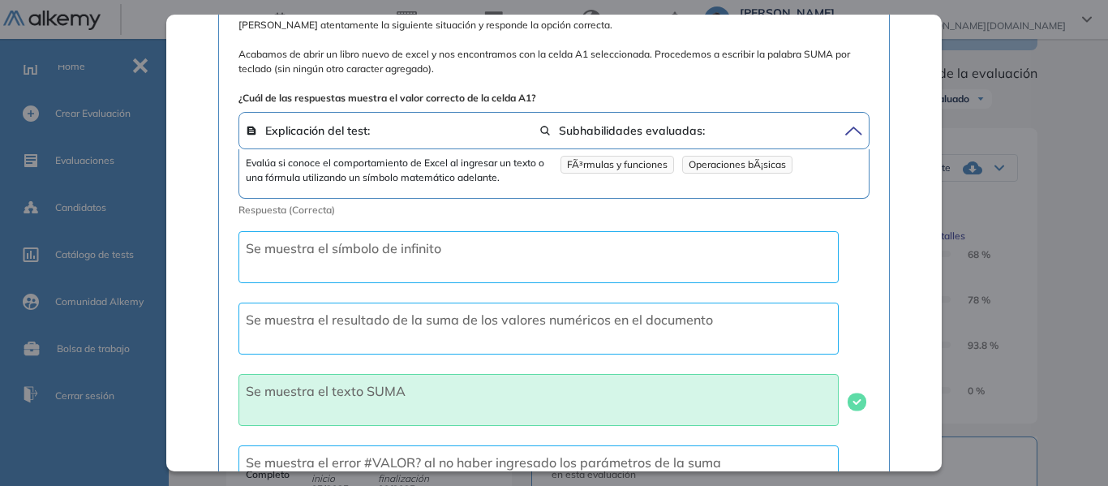
click at [840, 119] on icon at bounding box center [851, 130] width 22 height 23
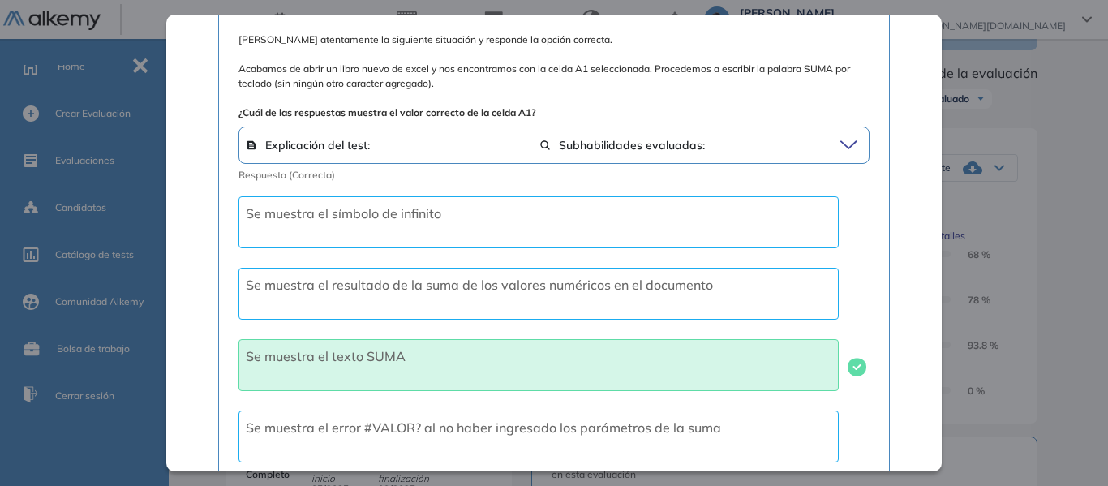
scroll to position [487, 0]
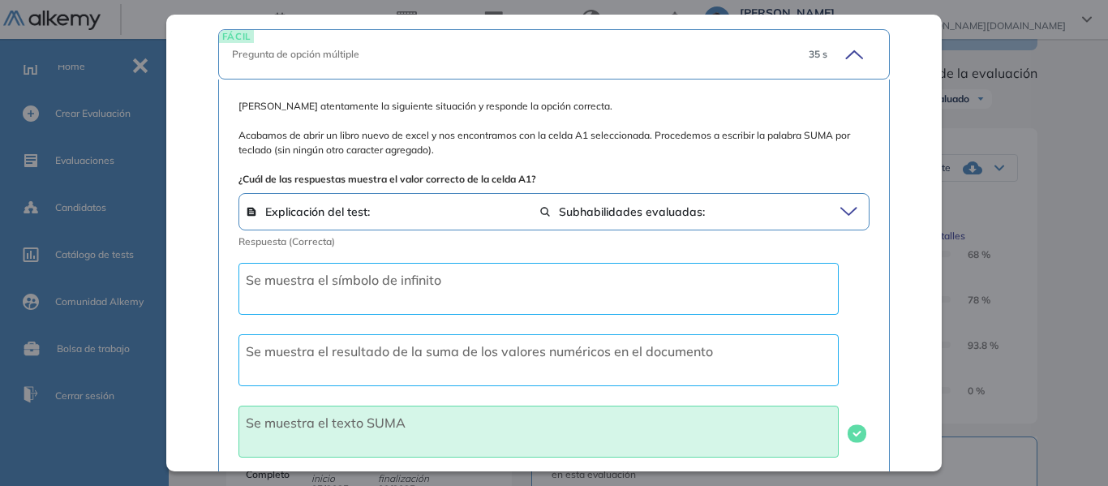
click at [840, 200] on icon at bounding box center [851, 211] width 22 height 23
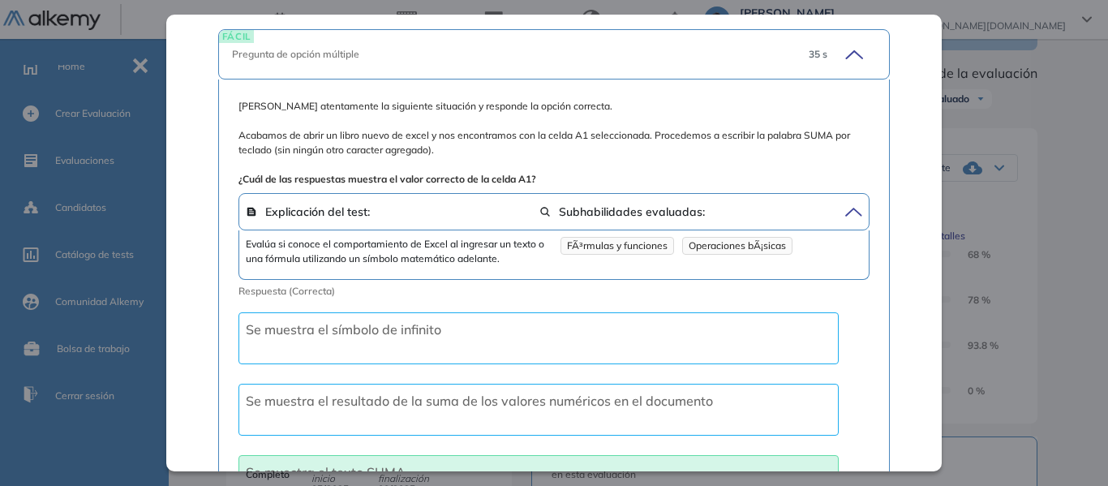
click at [840, 200] on icon at bounding box center [851, 211] width 22 height 23
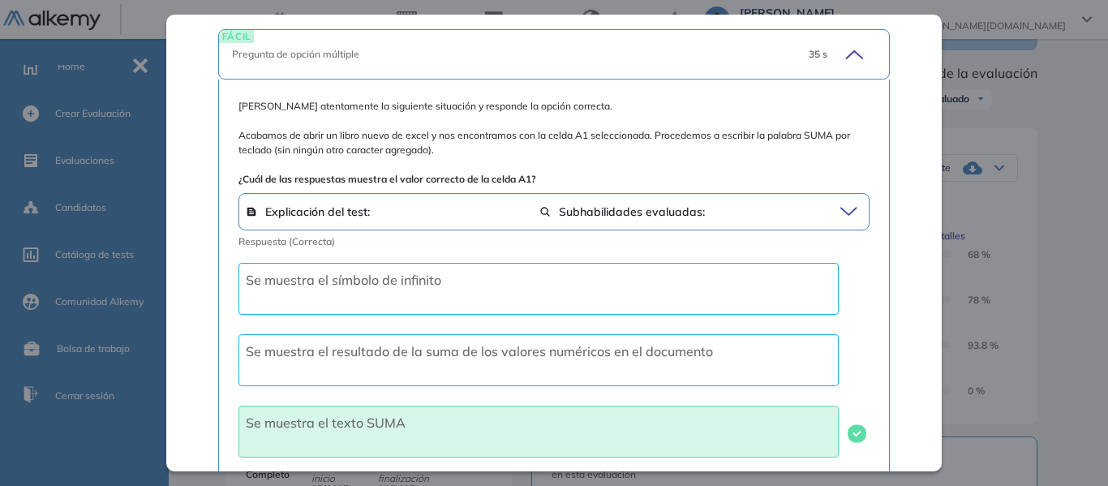
click at [847, 43] on icon at bounding box center [851, 54] width 23 height 23
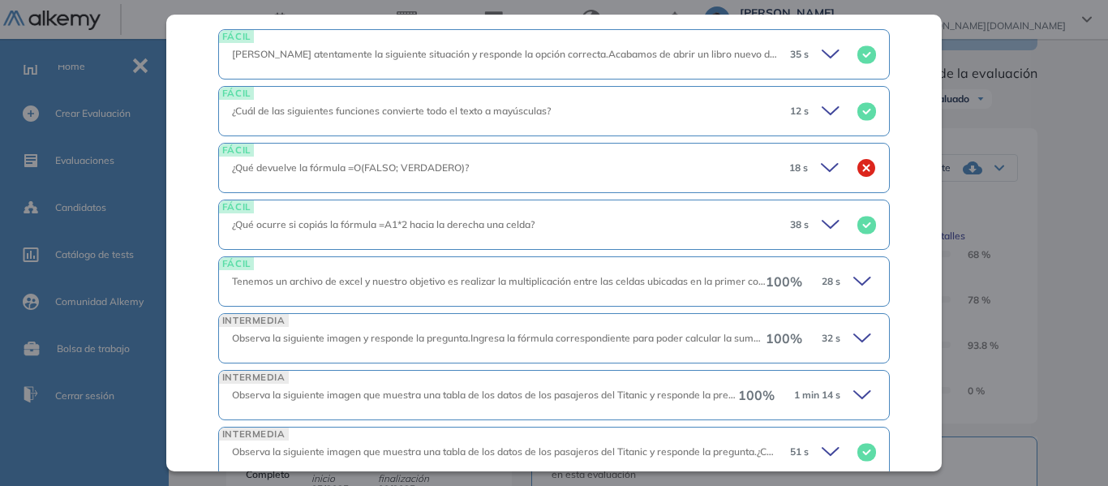
click at [822, 100] on icon at bounding box center [833, 111] width 23 height 23
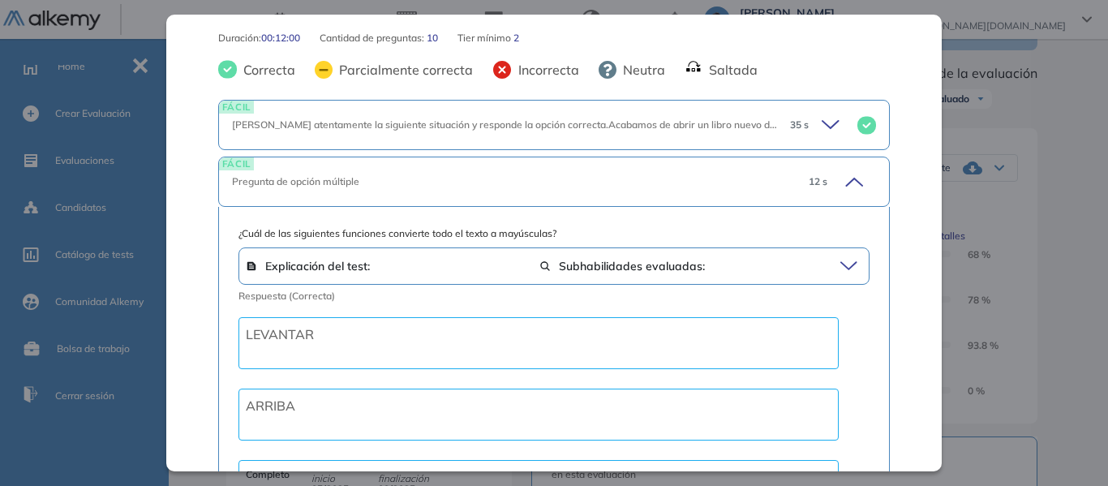
scroll to position [406, 0]
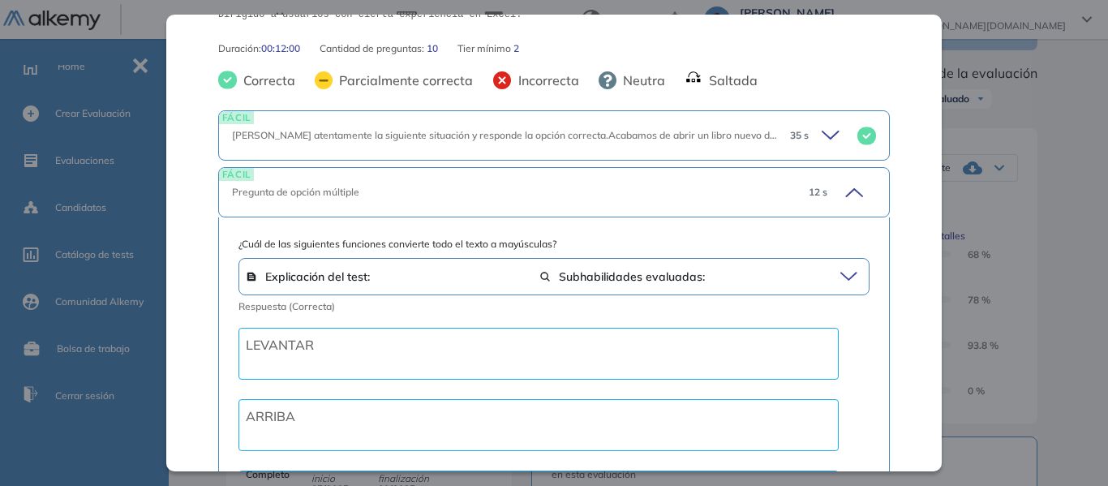
click at [847, 189] on icon at bounding box center [855, 192] width 16 height 7
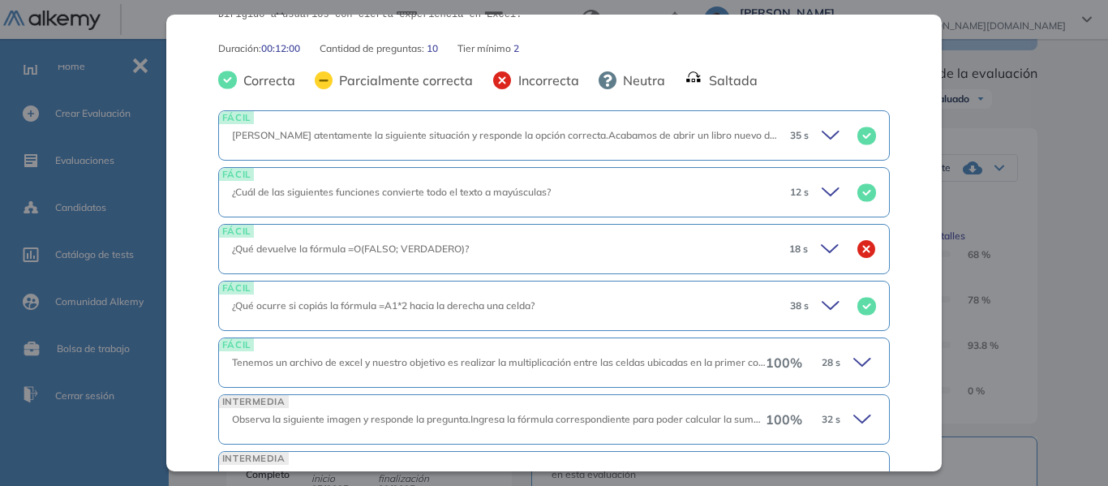
click at [821, 238] on icon at bounding box center [832, 249] width 23 height 23
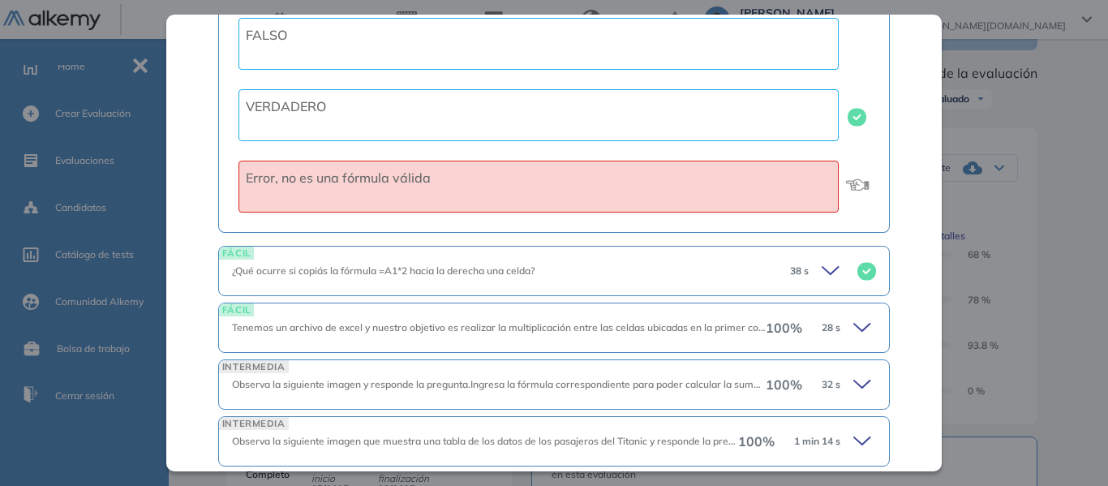
scroll to position [973, 0]
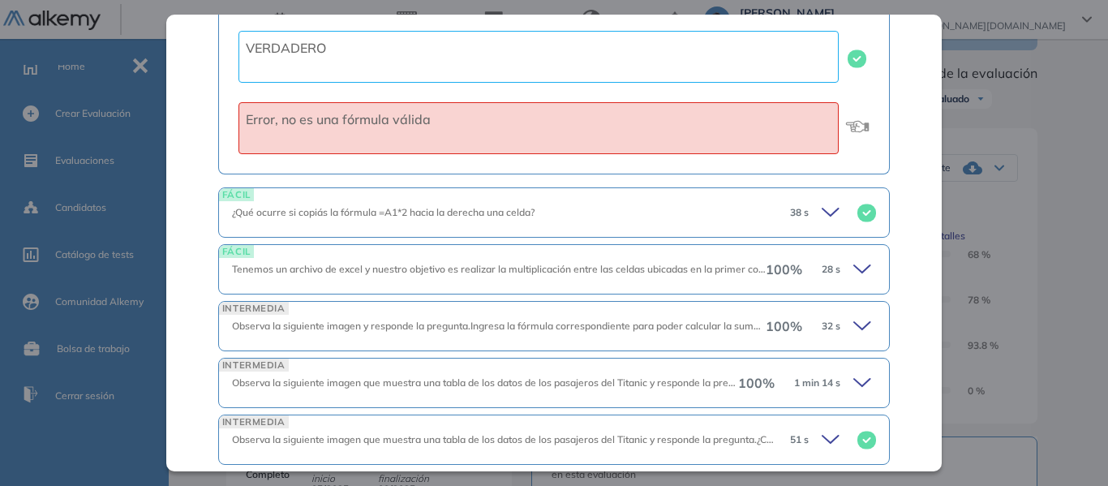
click at [823, 208] on icon at bounding box center [831, 211] width 16 height 7
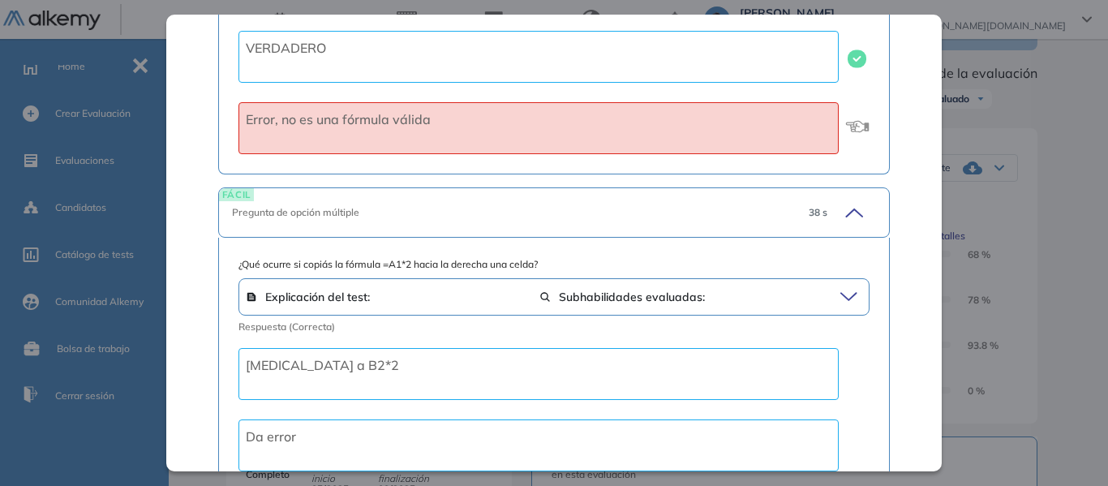
scroll to position [1055, 0]
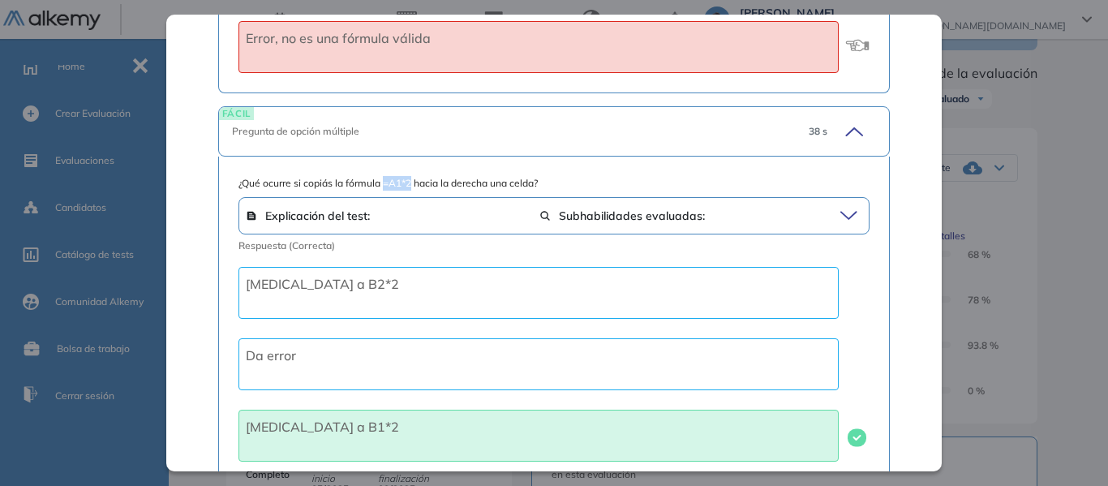
drag, startPoint x: 386, startPoint y: 166, endPoint x: 413, endPoint y: 166, distance: 26.8
click at [413, 176] on span "¿Qué ocurre si copiás la fórmula =A1*2 hacia la derecha una celda?" at bounding box center [553, 183] width 631 height 15
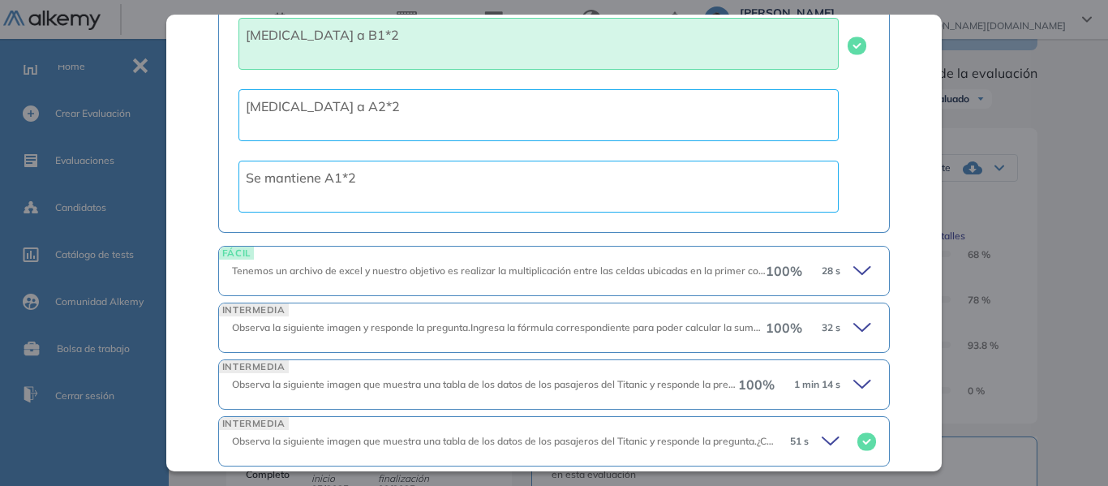
scroll to position [1460, 0]
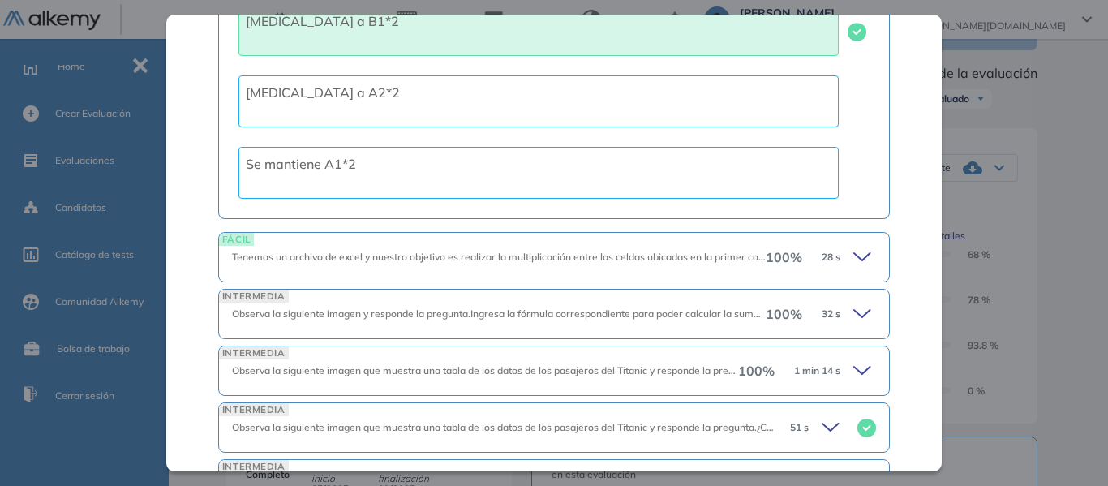
click at [853, 246] on icon at bounding box center [864, 257] width 23 height 23
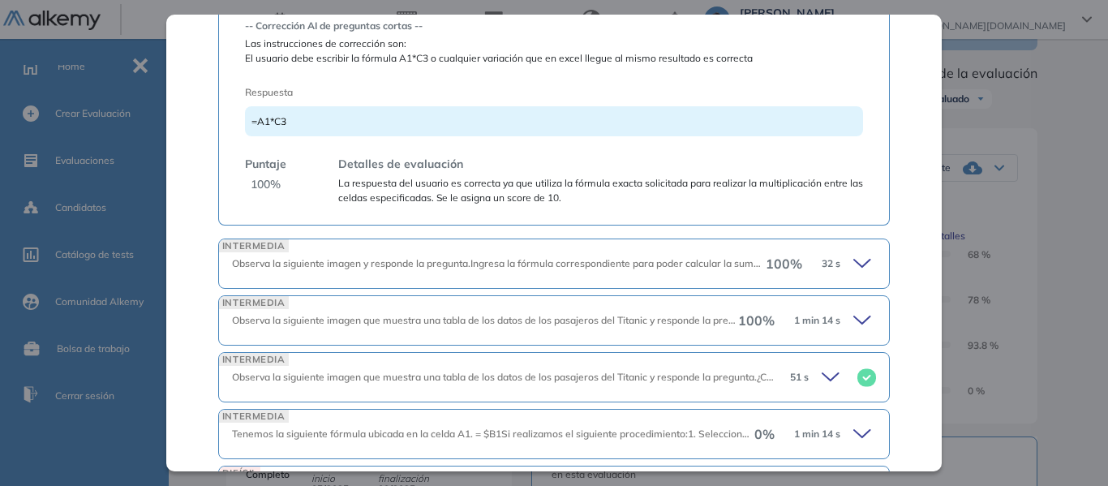
scroll to position [1866, 0]
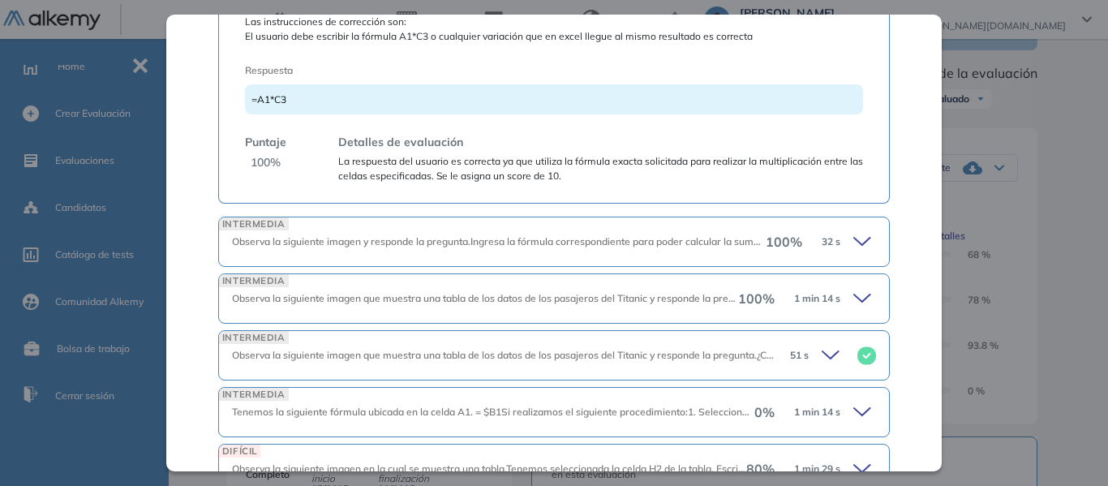
click at [854, 238] on icon at bounding box center [862, 241] width 16 height 7
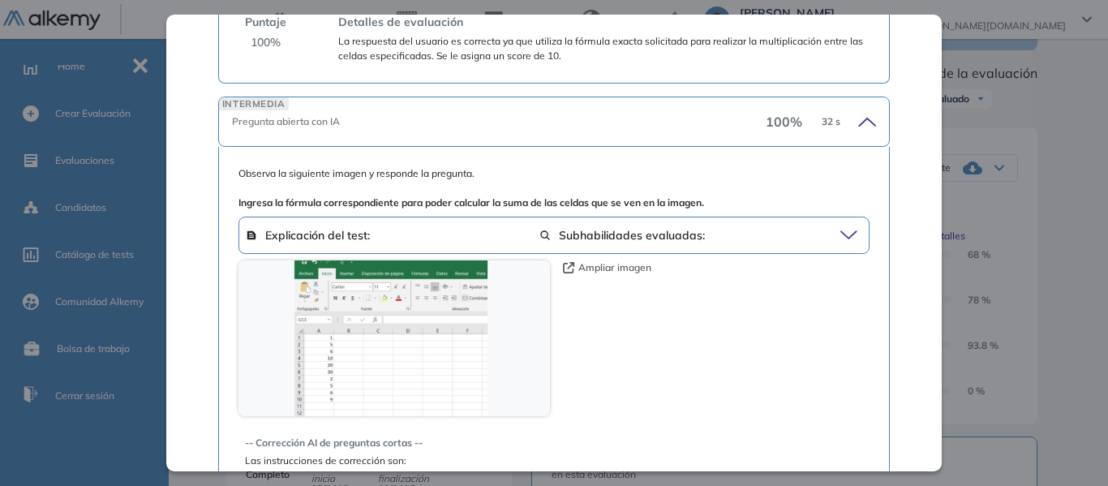
scroll to position [2028, 0]
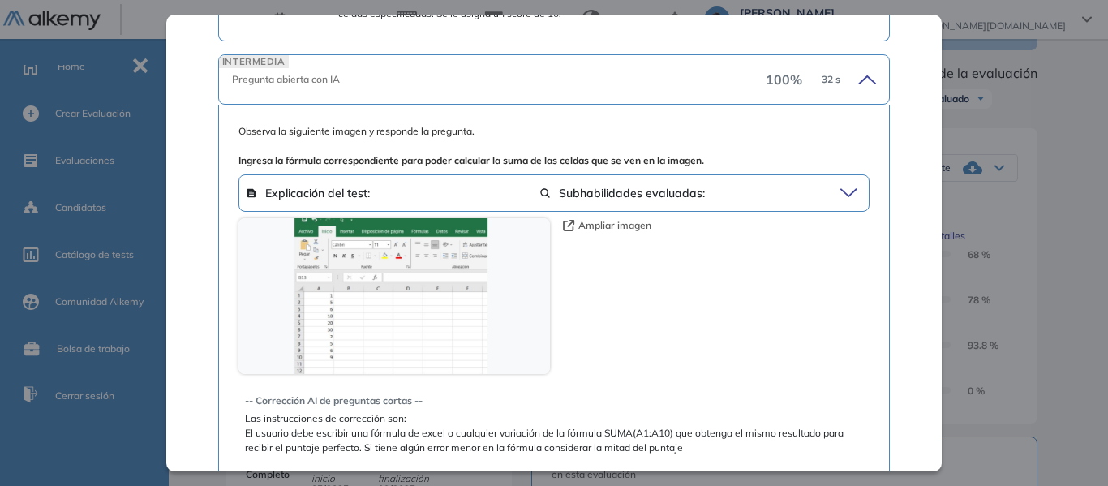
click at [590, 218] on button "Ampliar imagen" at bounding box center [607, 225] width 88 height 15
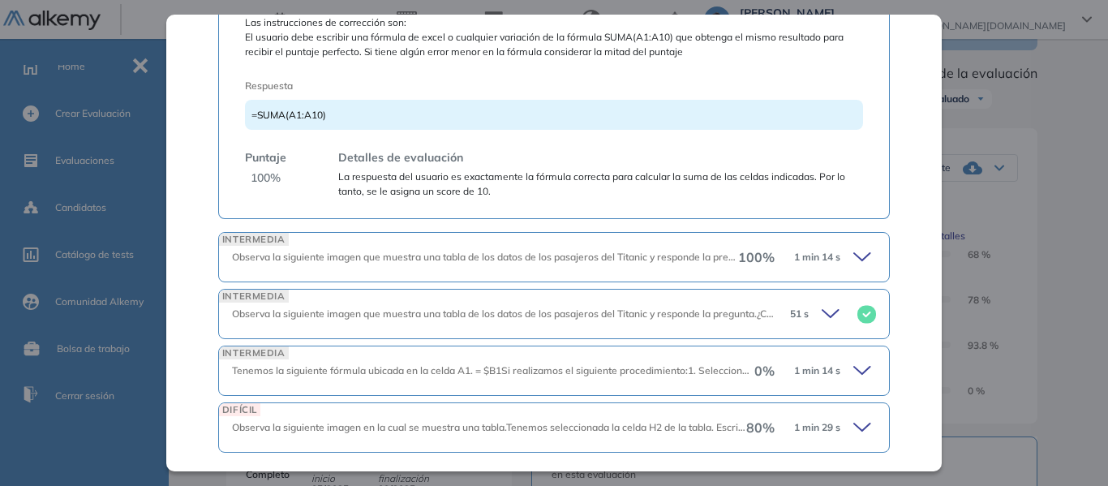
scroll to position [2434, 0]
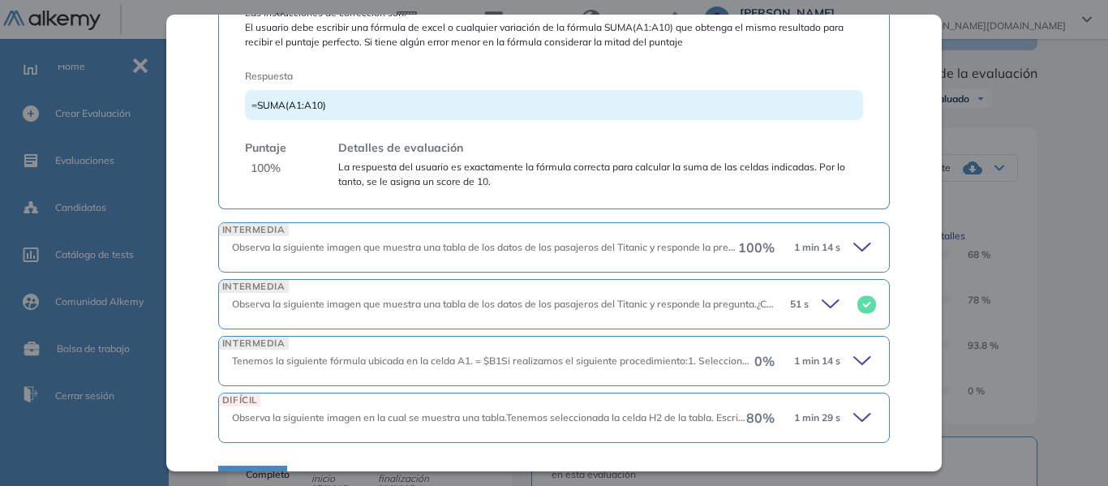
click at [853, 236] on icon at bounding box center [864, 247] width 23 height 23
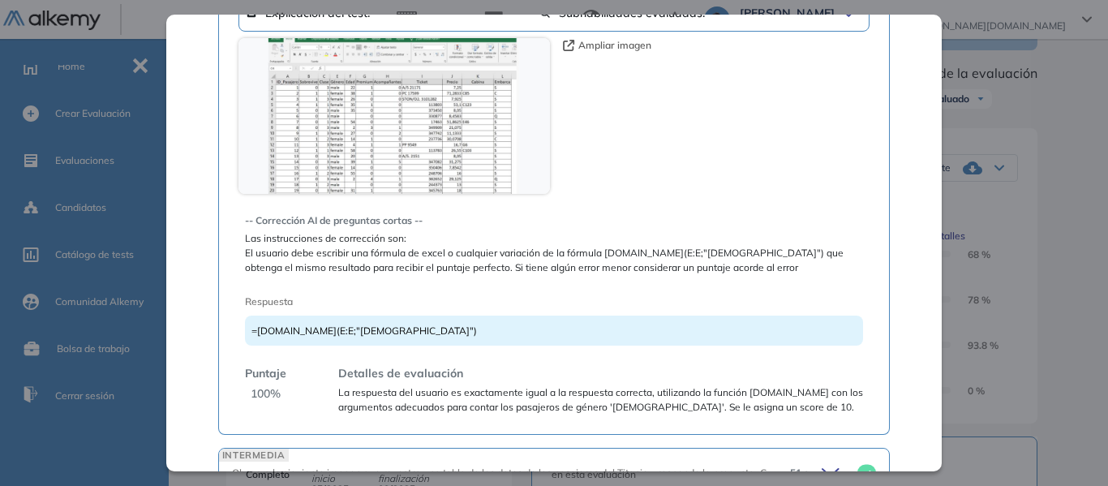
scroll to position [2839, 0]
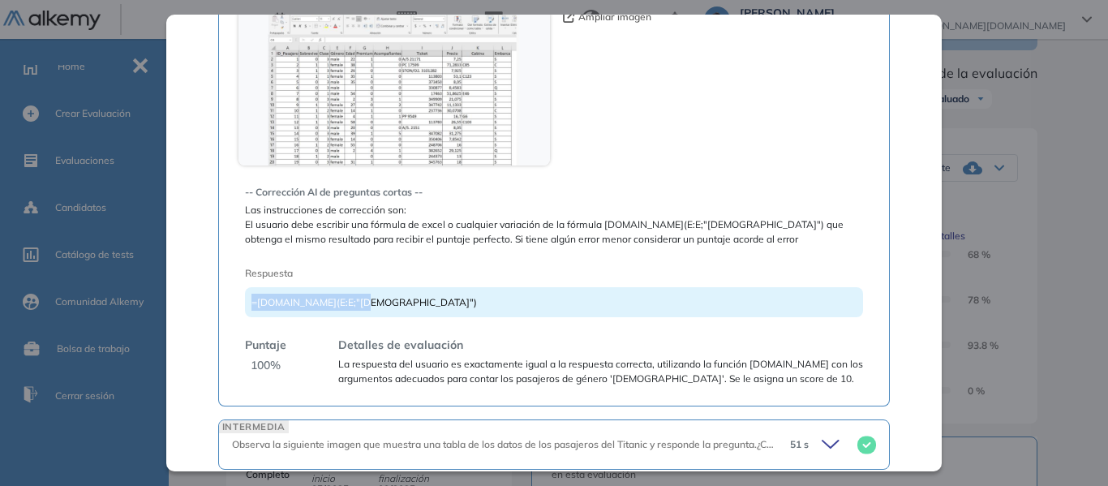
drag, startPoint x: 250, startPoint y: 288, endPoint x: 380, endPoint y: 289, distance: 130.6
click at [380, 289] on div "=CONTAR.SI(E:E;"male")" at bounding box center [554, 302] width 618 height 30
copy span "=CONTAR.SI(E:E;"male")"
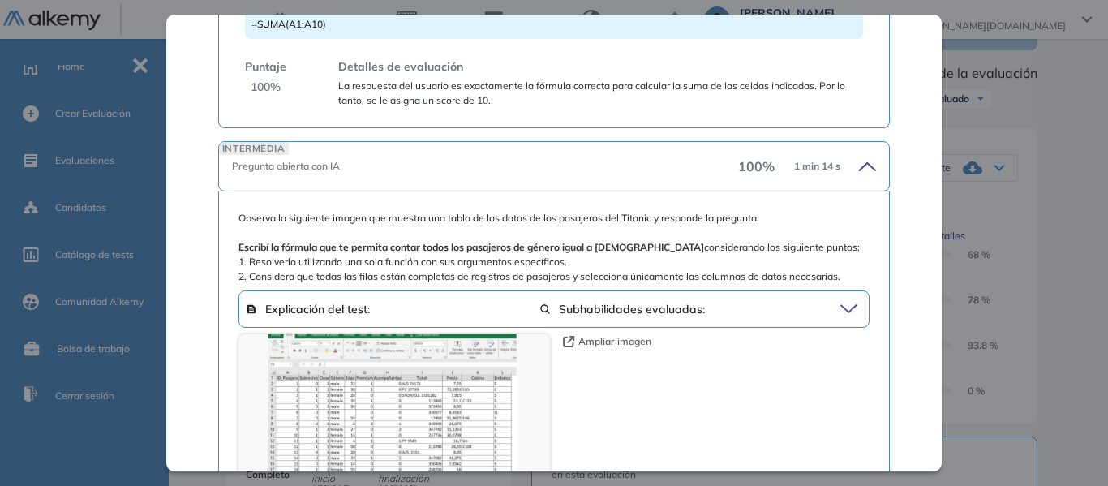
scroll to position [2596, 0]
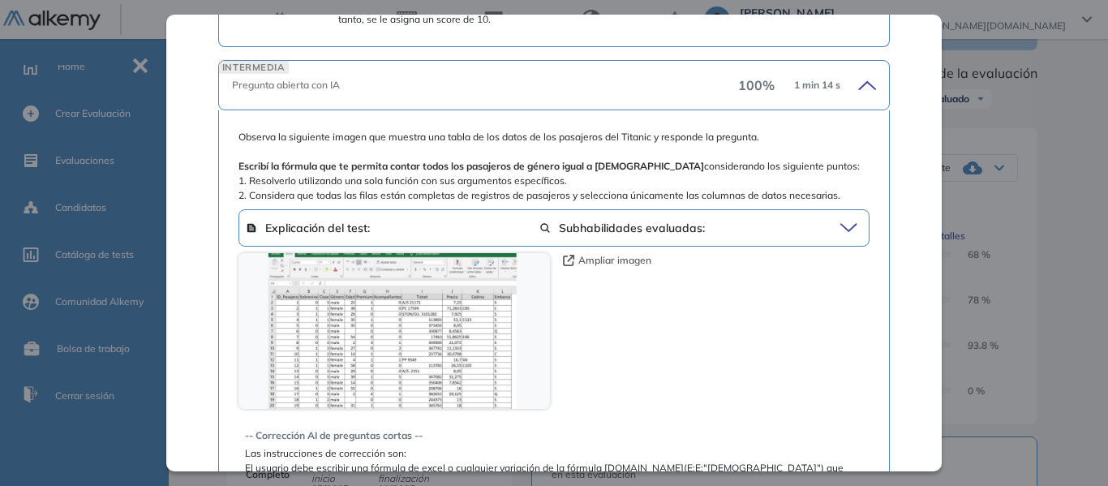
click at [414, 298] on img at bounding box center [394, 331] width 312 height 156
click at [604, 253] on button "Ampliar imagen" at bounding box center [607, 260] width 88 height 15
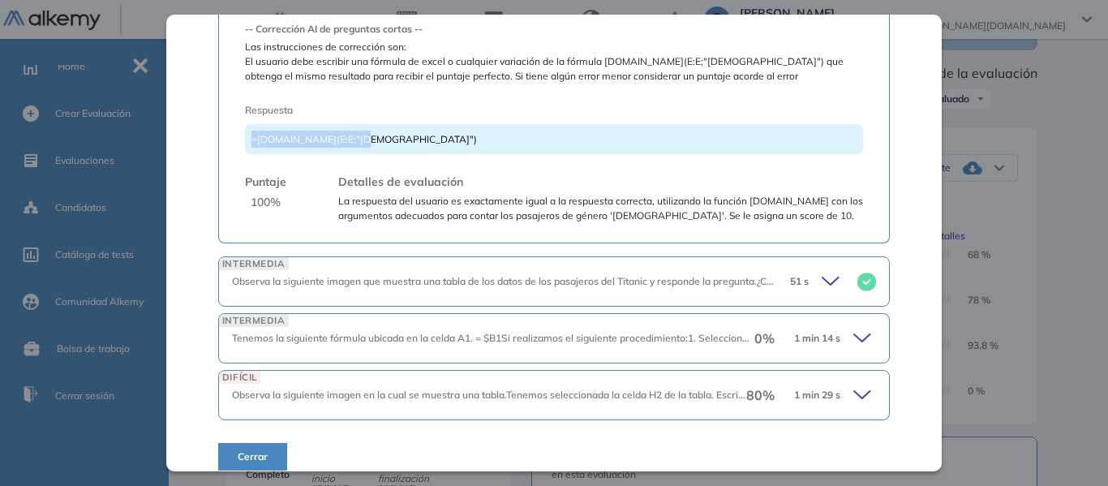
scroll to position [3003, 0]
click at [822, 269] on icon at bounding box center [833, 280] width 23 height 23
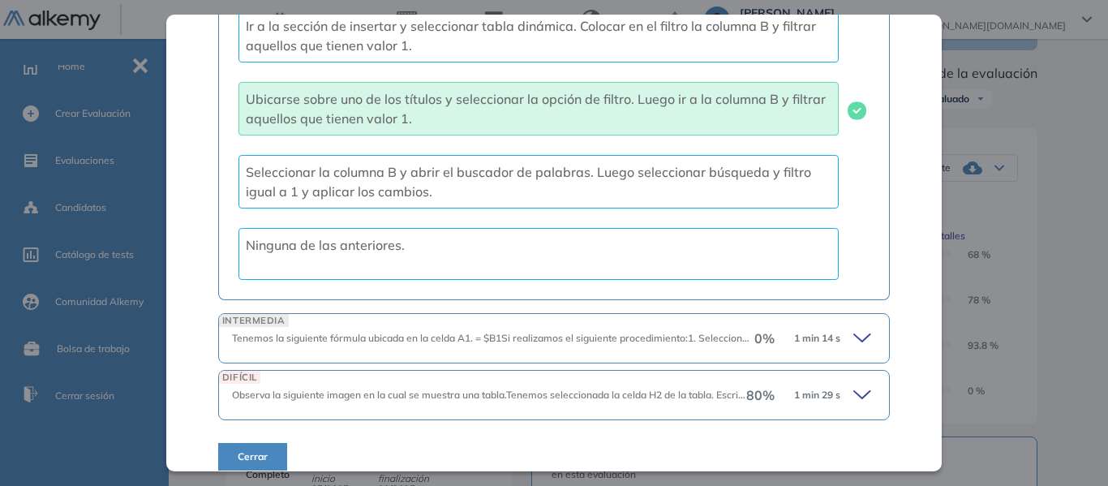
scroll to position [3799, 0]
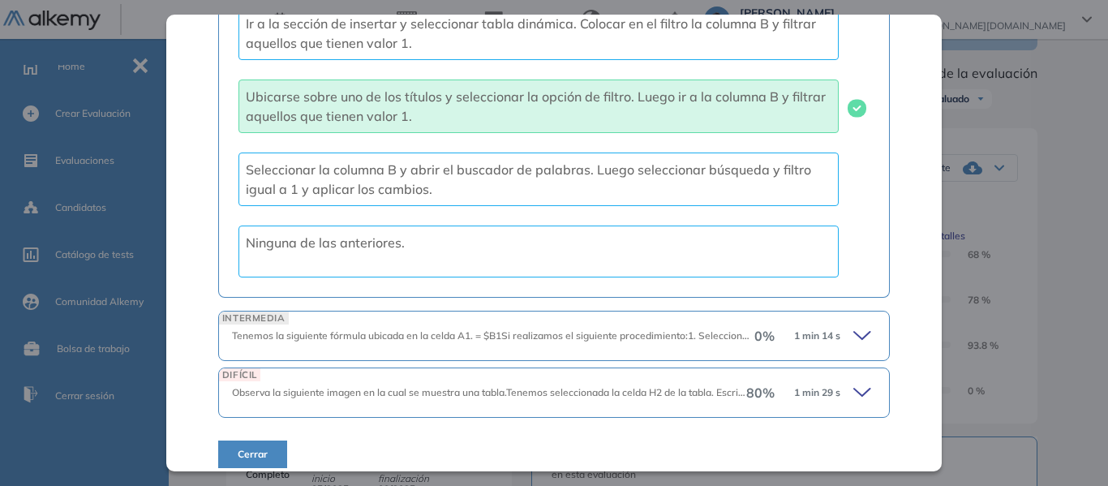
click at [853, 324] on icon at bounding box center [864, 335] width 23 height 23
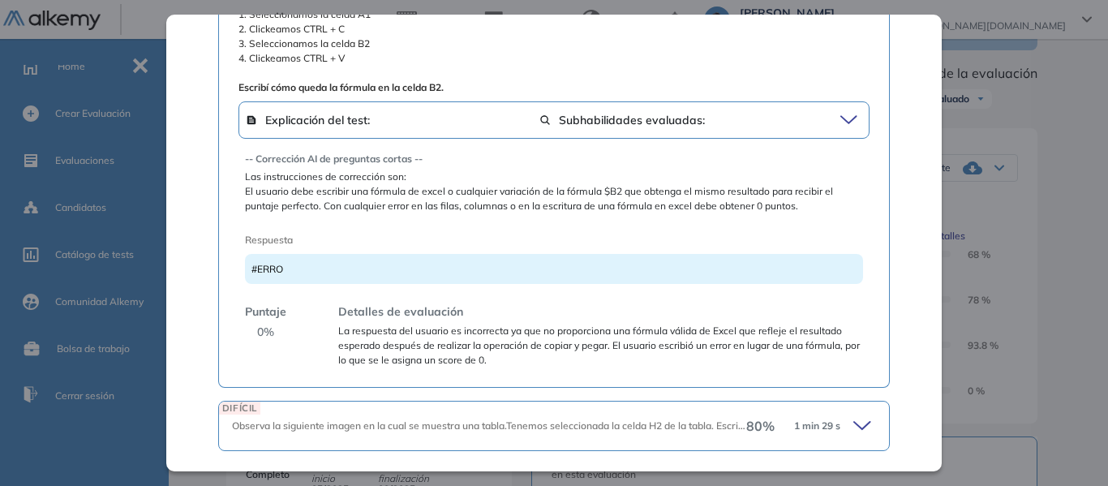
scroll to position [4278, 0]
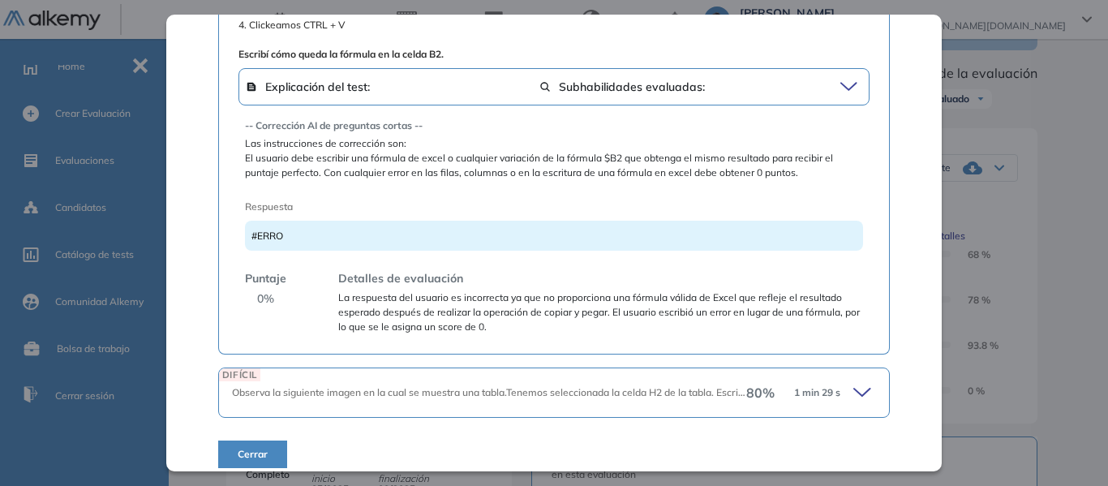
click at [853, 381] on icon at bounding box center [864, 392] width 23 height 23
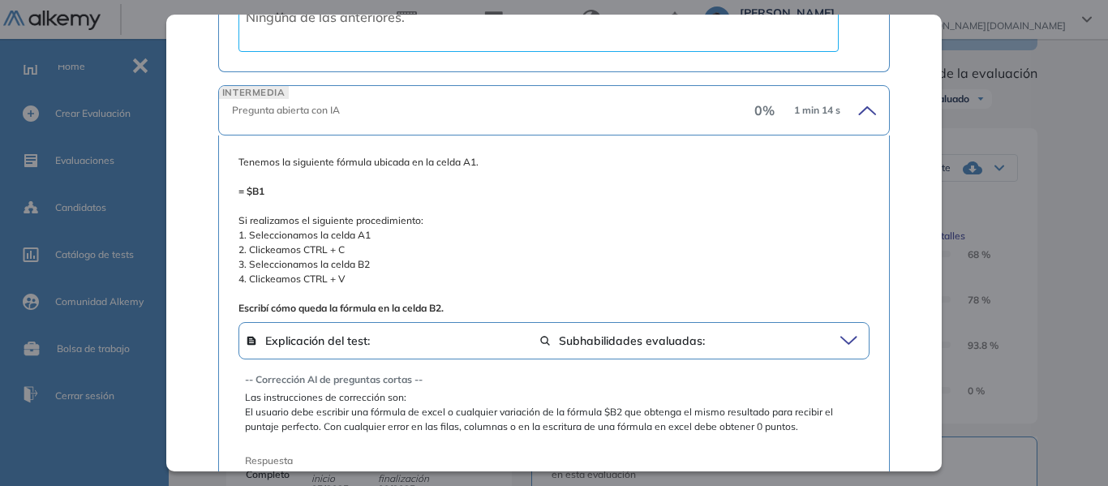
scroll to position [3954, 0]
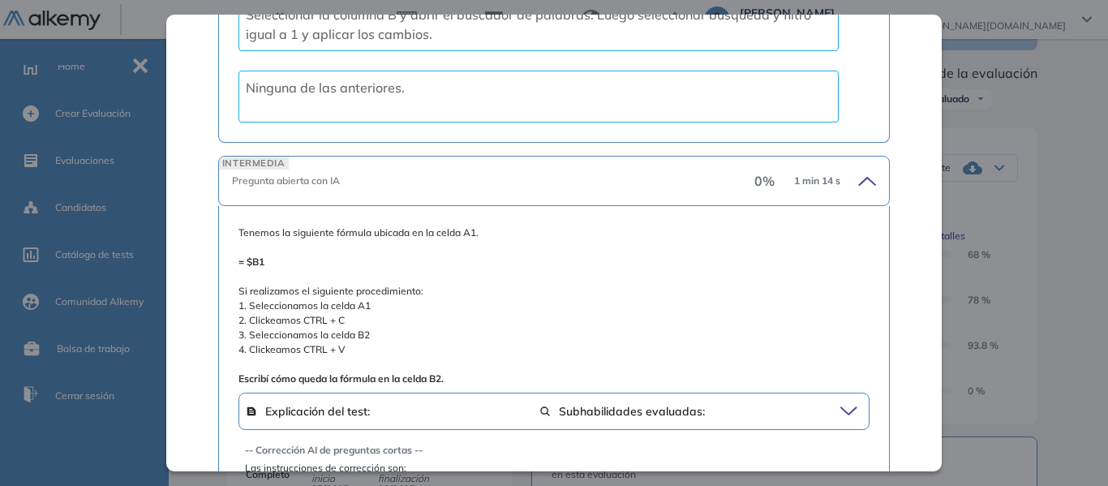
click at [853, 170] on icon at bounding box center [864, 181] width 23 height 23
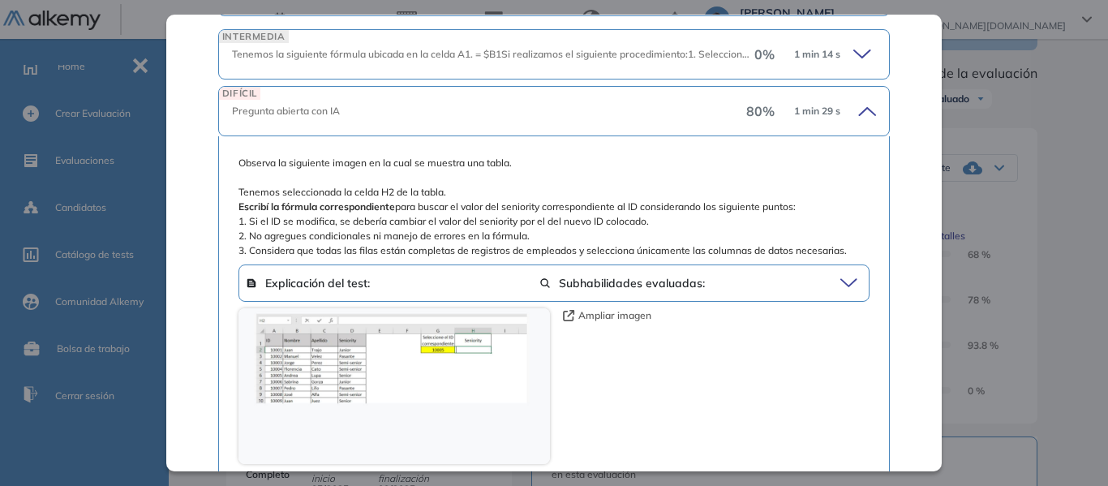
scroll to position [4116, 0]
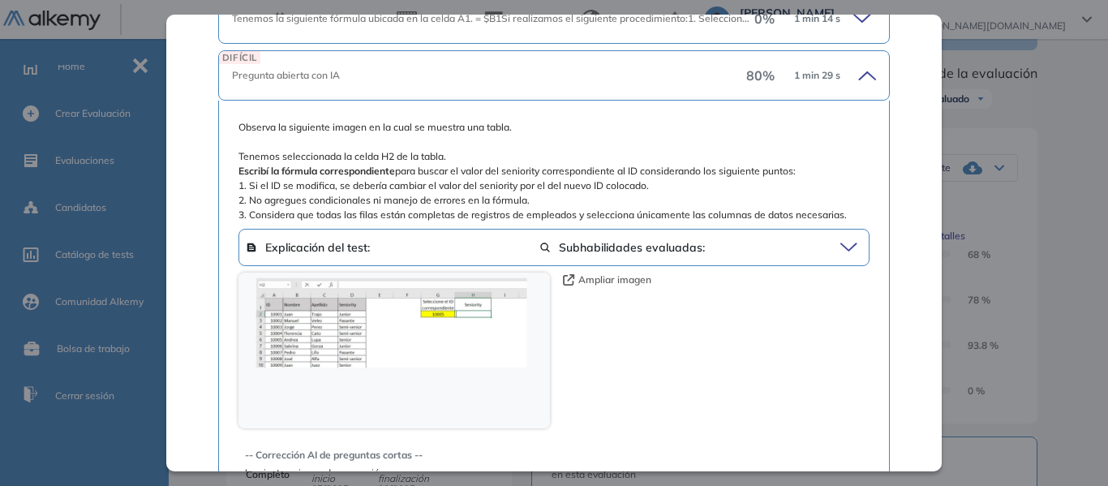
click at [411, 317] on img at bounding box center [394, 351] width 312 height 156
click at [615, 273] on button "Ampliar imagen" at bounding box center [607, 280] width 88 height 15
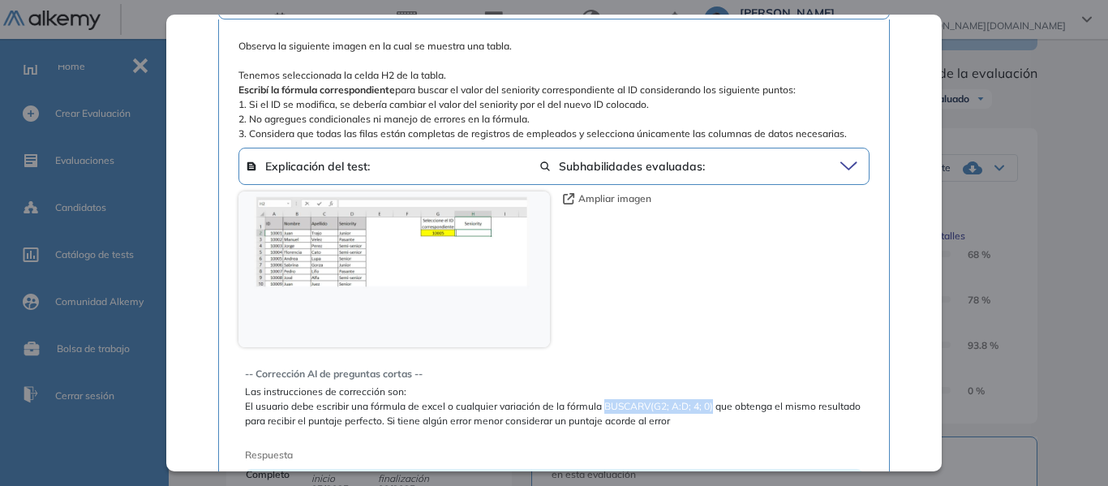
drag, startPoint x: 606, startPoint y: 393, endPoint x: 710, endPoint y: 389, distance: 103.9
click at [710, 399] on span "El usuario debe escribir una fórmula de excel o cualquier variación de la fórmu…" at bounding box center [554, 413] width 618 height 29
copy span "BUSCARV(G2; A:D; 4; 0)"
click at [607, 191] on button "Ampliar imagen" at bounding box center [607, 198] width 88 height 15
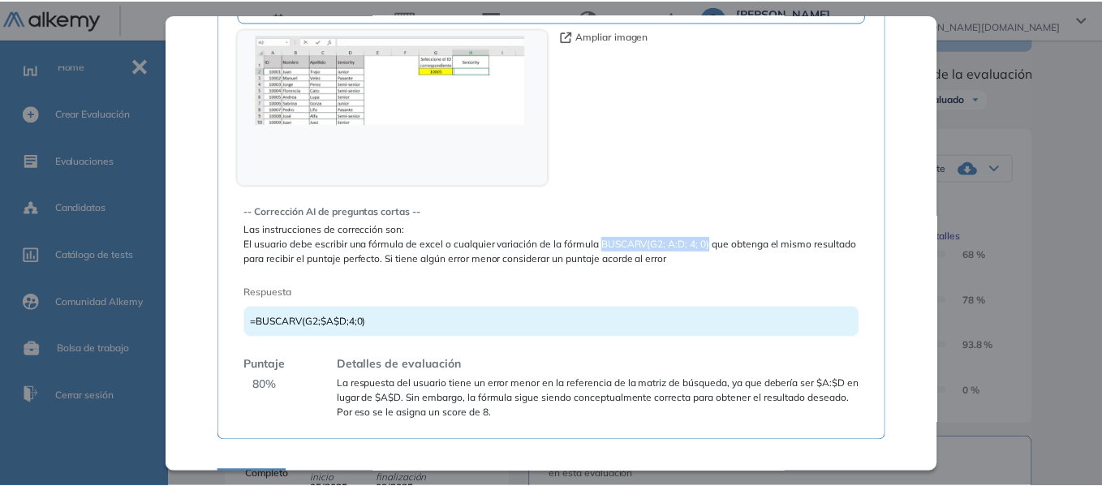
scroll to position [4389, 0]
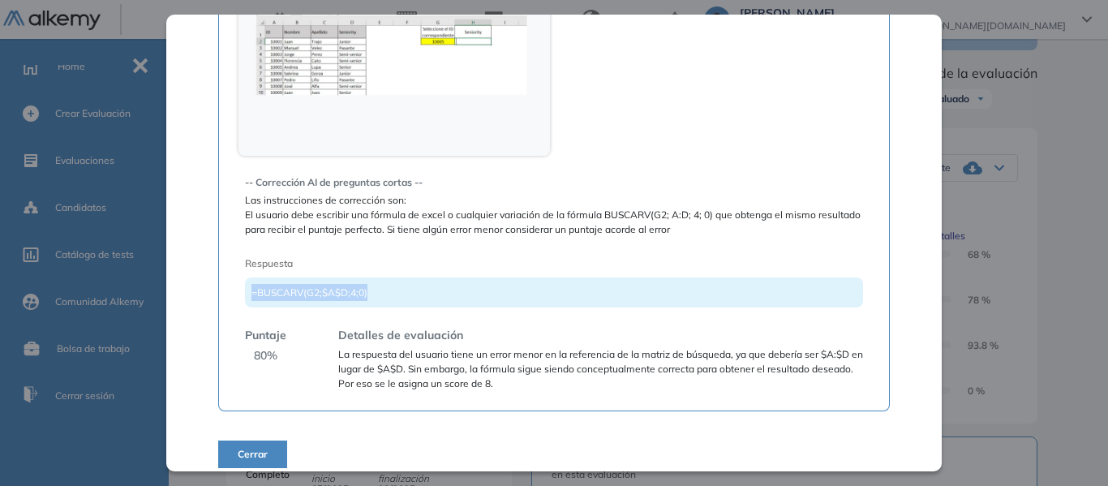
drag, startPoint x: 252, startPoint y: 277, endPoint x: 425, endPoint y: 277, distance: 172.8
click at [425, 277] on div "=BUSCARV(G2;$A$D;4;0)" at bounding box center [554, 292] width 618 height 30
copy span "=BUSCARV(G2;$A$D;4;0)"
click at [240, 447] on span "Cerrar" at bounding box center [253, 454] width 30 height 15
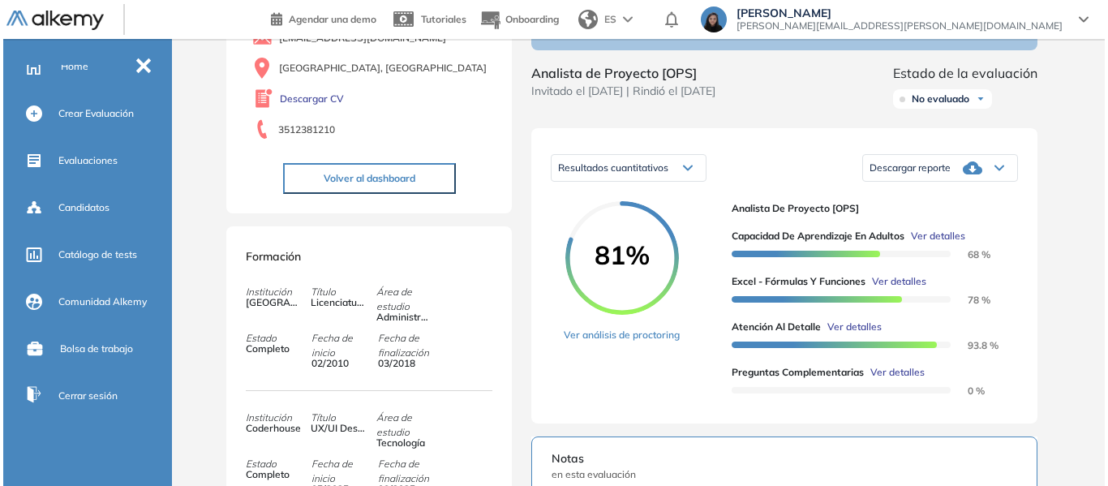
scroll to position [274, 0]
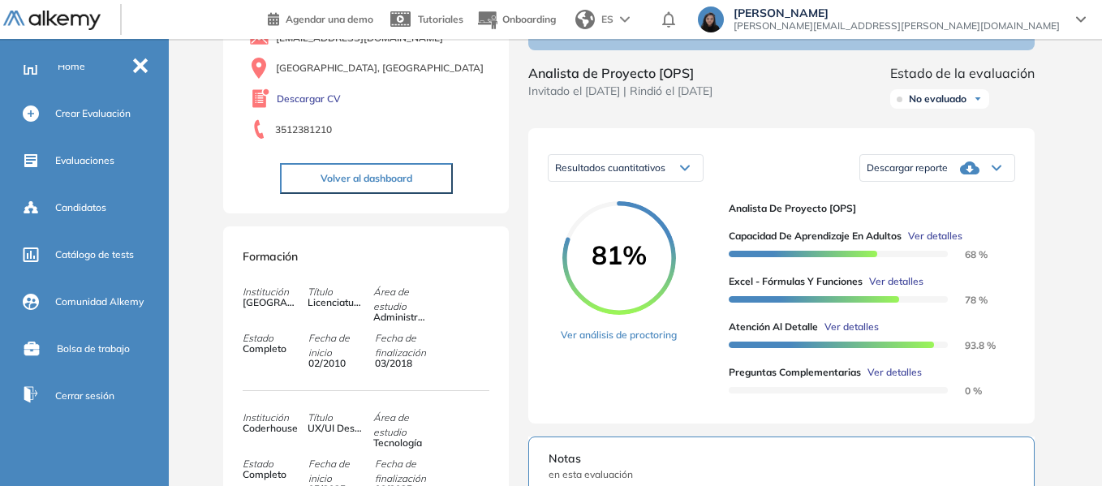
click at [885, 380] on span "Ver detalles" at bounding box center [894, 372] width 54 height 15
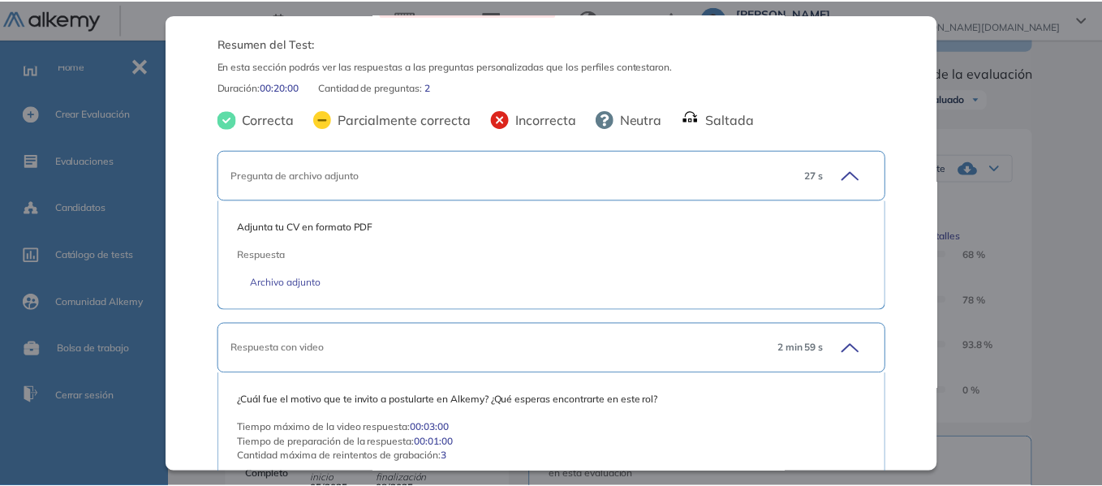
scroll to position [35, 0]
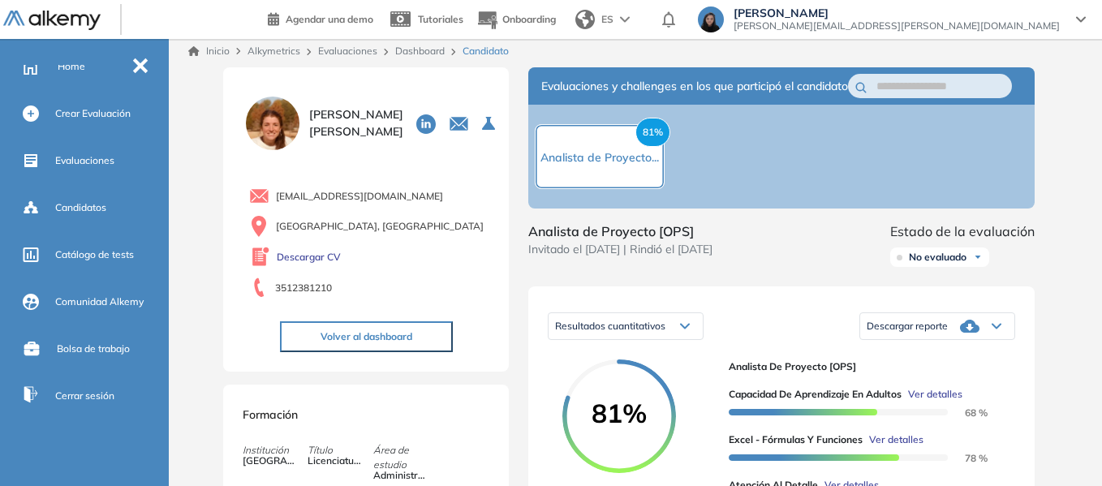
scroll to position [0, 0]
